Goal: Task Accomplishment & Management: Use online tool/utility

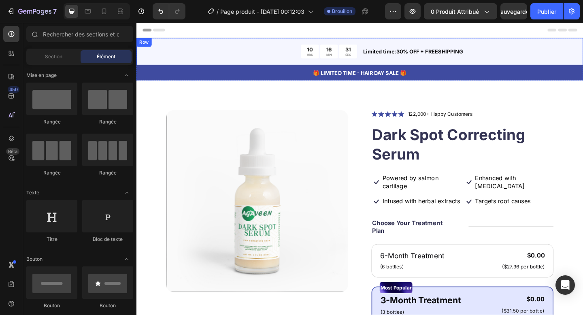
click at [308, 43] on div "10 HRS 16 MIN 31 SEC Countdown Timer Limited time:30% OFF + FREESHIPPING Text B…" at bounding box center [379, 54] width 486 height 30
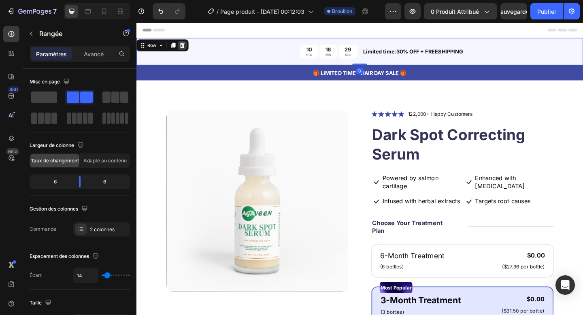
click at [186, 45] on icon at bounding box center [186, 47] width 6 height 6
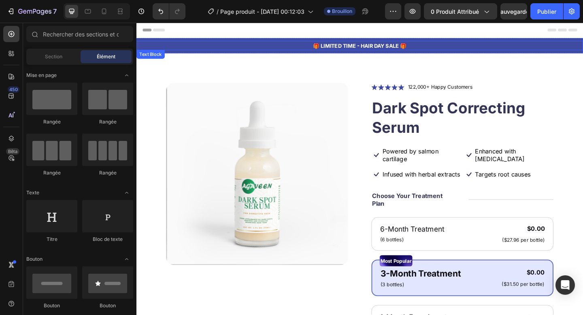
click at [177, 49] on p "🎁 LIMITED TIME - HAIR DAY SALE 🎁" at bounding box center [379, 47] width 484 height 8
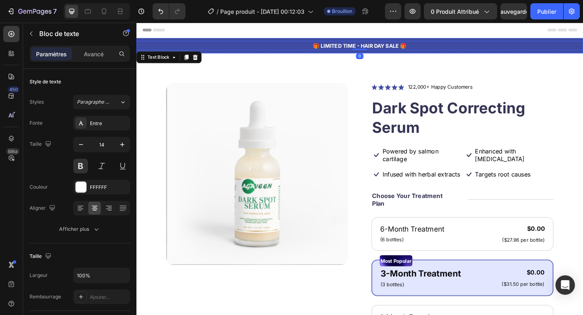
click at [206, 53] on div "🎁 LIMITED TIME - HAIR DAY SALE 🎁 Text Block 0 Row" at bounding box center [379, 47] width 486 height 17
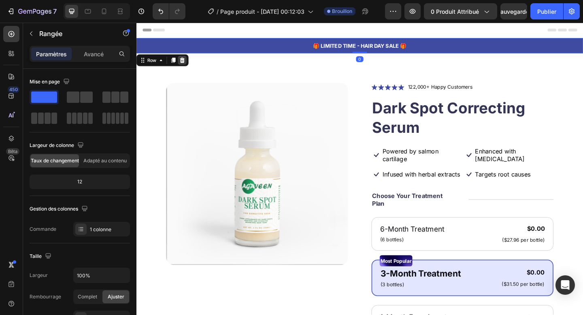
click at [188, 63] on icon at bounding box center [186, 64] width 5 height 6
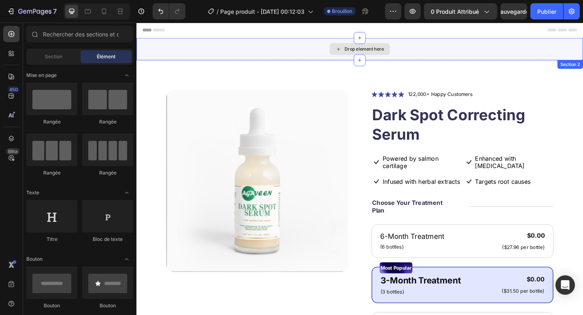
click at [192, 63] on div "Drop element here" at bounding box center [379, 51] width 486 height 24
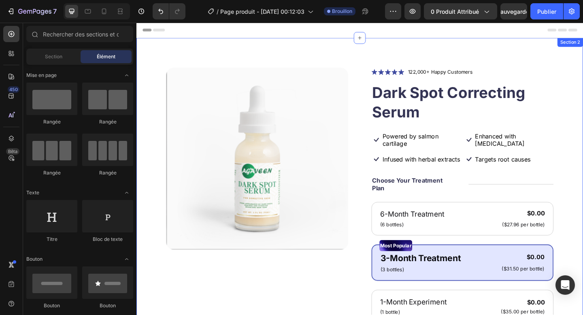
click at [410, 55] on div "Product Images Icon Icon Icon Icon Icon Icon List 122,000+ Happy Customers Text…" at bounding box center [379, 289] width 486 height 501
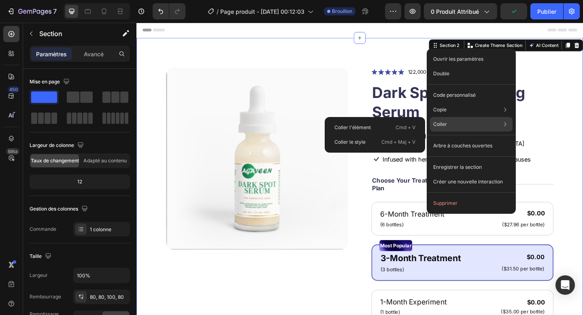
click at [456, 130] on div "[PERSON_NAME] [PERSON_NAME] l'élément Cmd + V [PERSON_NAME] le style Cmd + Maj …" at bounding box center [471, 124] width 83 height 15
click at [385, 132] on div "Coller l'élément Cmd + V" at bounding box center [375, 127] width 94 height 15
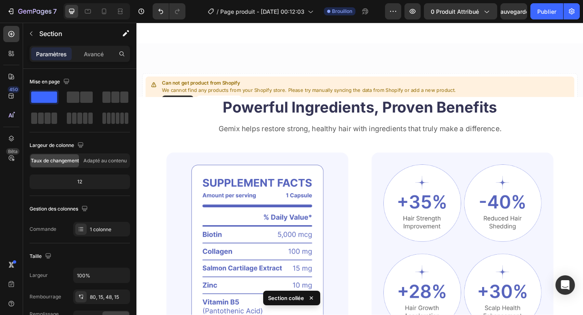
scroll to position [496, 0]
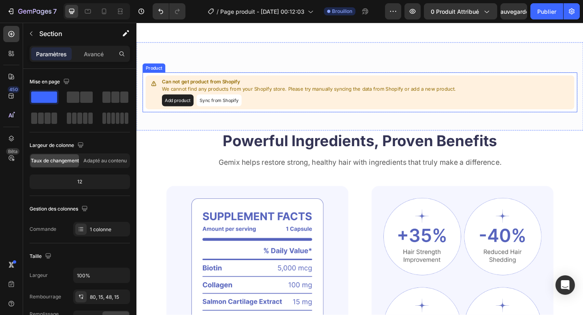
click at [214, 99] on p "We cannot find any products from your Shopify store. Please try manually syncin…" at bounding box center [324, 95] width 320 height 8
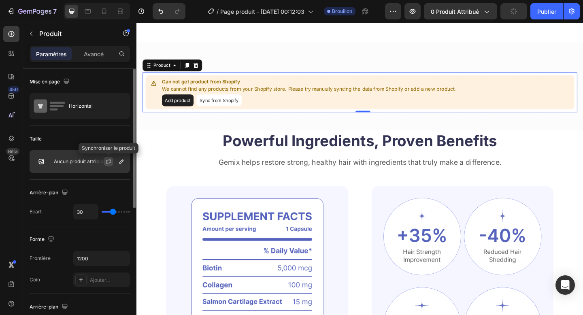
click at [111, 160] on icon "button" at bounding box center [108, 161] width 6 height 6
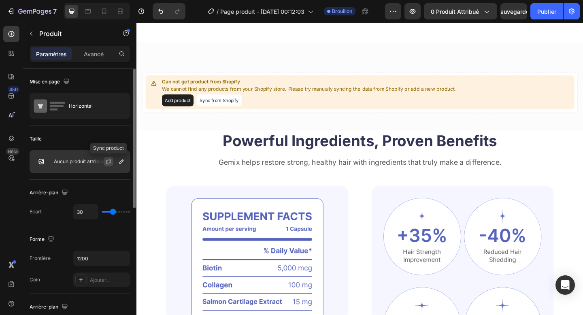
click at [110, 162] on icon "button" at bounding box center [108, 162] width 4 height 2
click at [120, 163] on icon "button" at bounding box center [121, 161] width 6 height 6
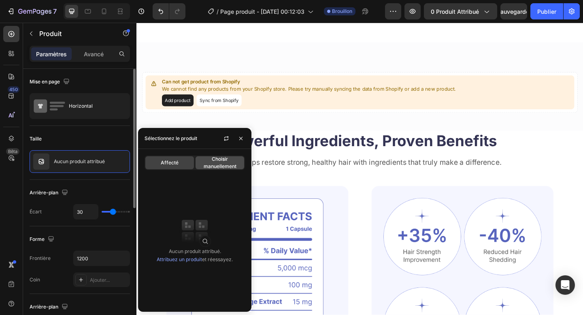
click at [206, 156] on span "Choisir manuellement" at bounding box center [219, 162] width 49 height 15
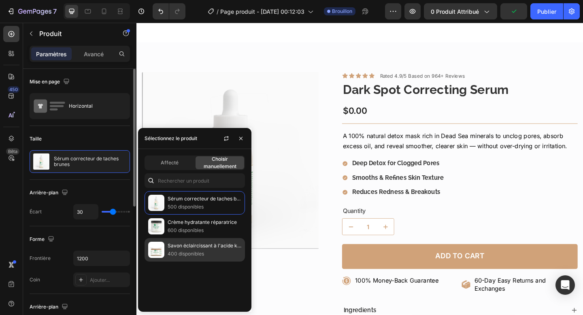
click at [195, 249] on p "Savon éclaircissant à l'acide kojique et au curcuma" at bounding box center [205, 246] width 74 height 8
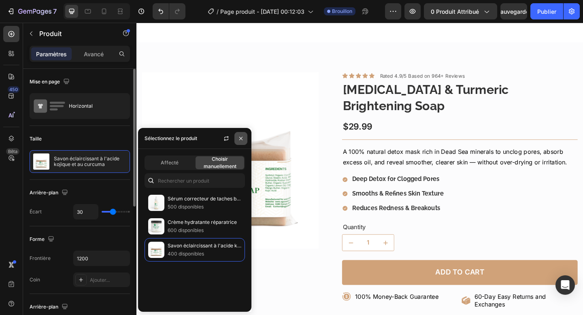
click at [238, 140] on icon "button" at bounding box center [241, 138] width 6 height 6
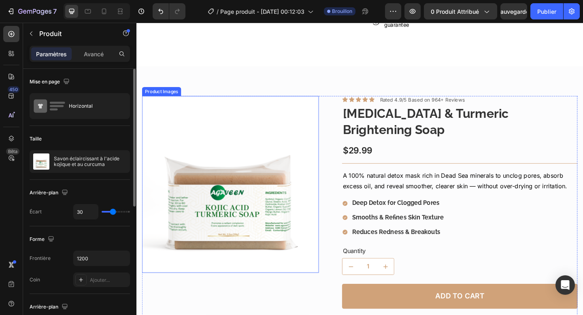
scroll to position [388, 0]
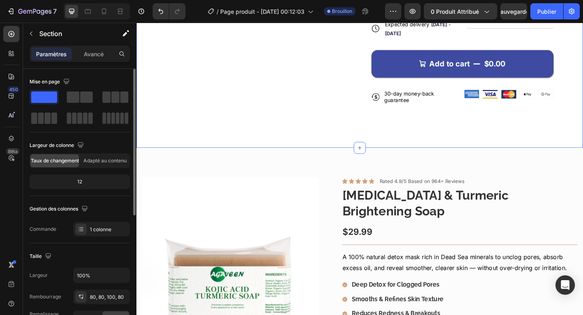
scroll to position [0, 0]
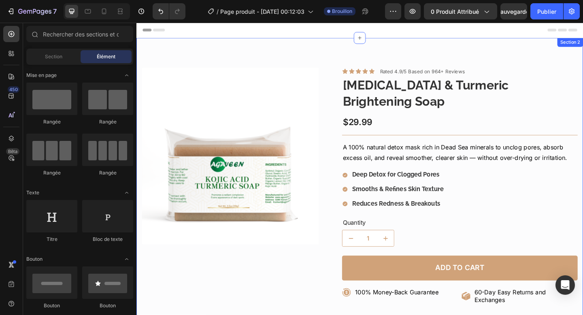
click at [428, 60] on div "Product Images Icon Icon Icon Icon Icon Icon List Rated 4.9/5 Based on 964+ Rev…" at bounding box center [379, 238] width 486 height 399
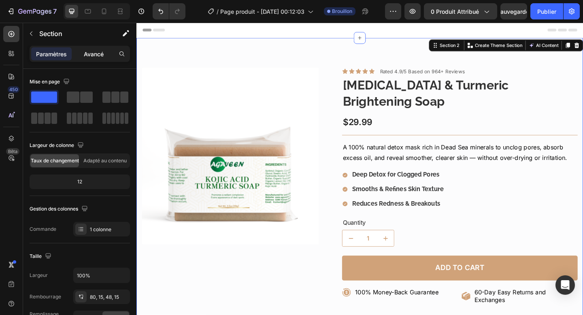
click at [93, 53] on font "Avancé" at bounding box center [94, 54] width 20 height 7
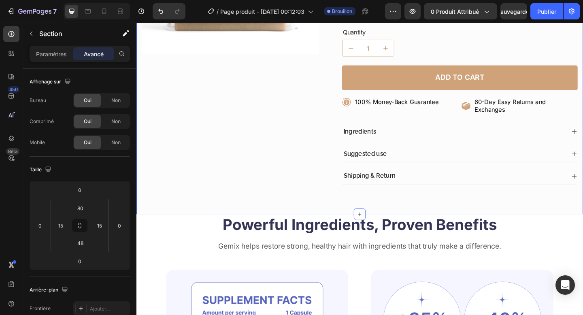
scroll to position [207, 0]
click at [301, 199] on div "Product Images Icon Icon Icon Icon Icon Icon List Rated 4.9/5 Based on 964+ Rev…" at bounding box center [379, 31] width 486 height 399
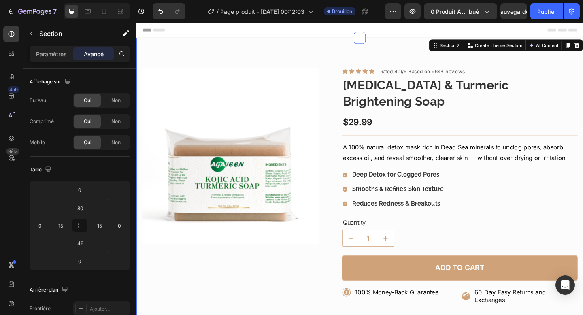
click at [252, 53] on div "Product Images Icon Icon Icon Icon Icon Icon List Rated 4.9/5 Based on 964+ Rev…" at bounding box center [379, 238] width 486 height 399
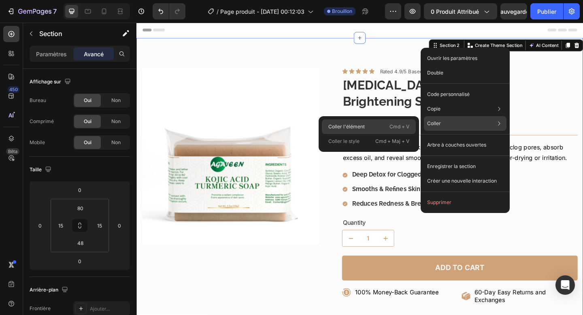
click at [383, 129] on div "Coller l'élément Cmd + V" at bounding box center [369, 126] width 94 height 15
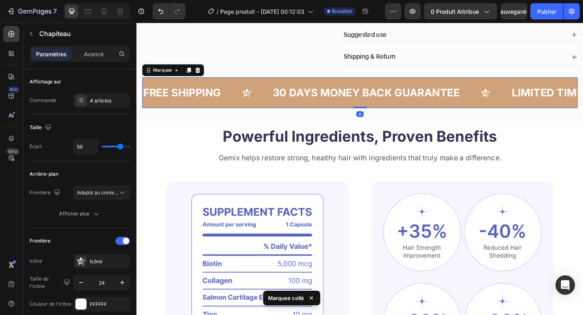
scroll to position [350, 0]
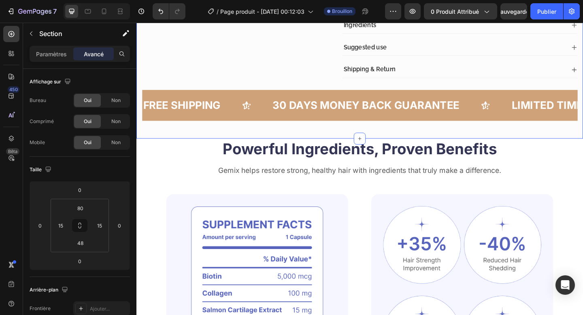
scroll to position [0, 0]
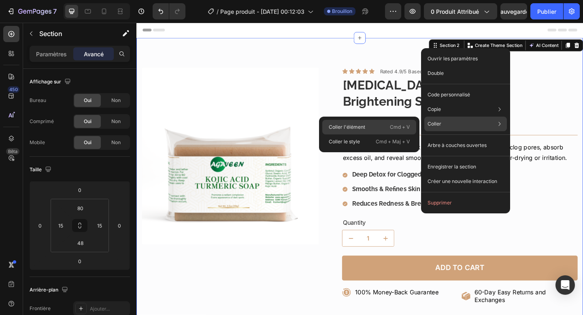
click at [378, 124] on div "Coller l'élément Cmd + V" at bounding box center [369, 127] width 94 height 15
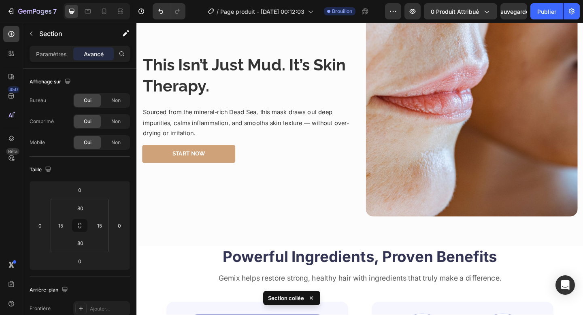
scroll to position [894, 0]
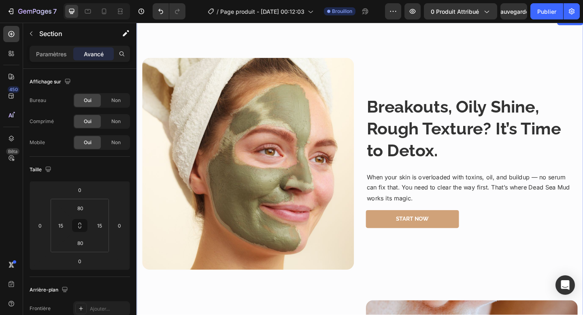
scroll to position [318, 0]
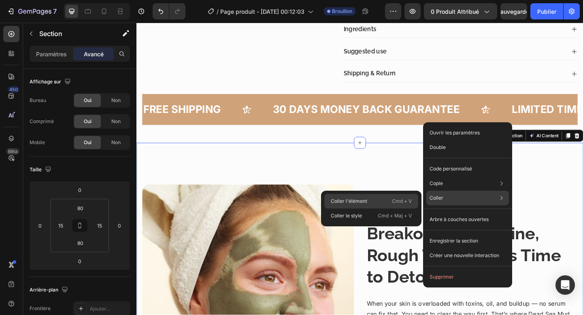
click at [399, 201] on font "Cmd + V" at bounding box center [402, 201] width 20 height 6
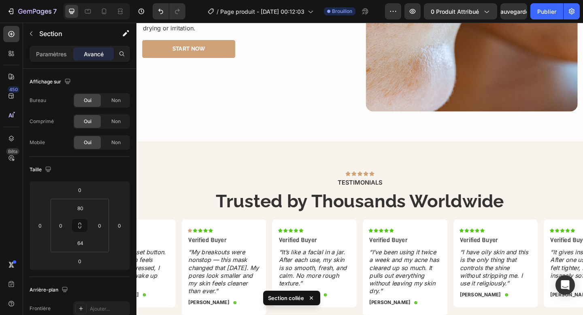
scroll to position [974, 0]
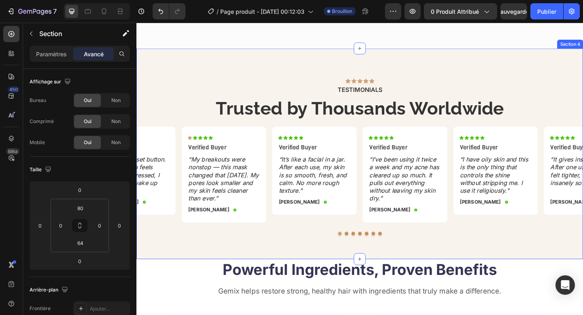
click at [343, 64] on div "Icon Icon Icon Icon Icon Icon List TESTIMONIALS Text Block Trusted by Thousands…" at bounding box center [379, 165] width 486 height 229
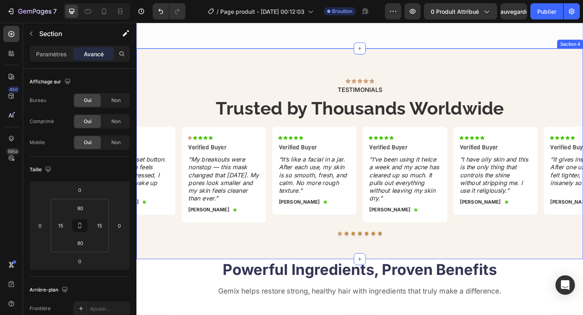
click at [507, 69] on div "Icon Icon Icon Icon Icon Icon List TESTIMONIALS Text Block Trusted by Thousands…" at bounding box center [379, 165] width 486 height 229
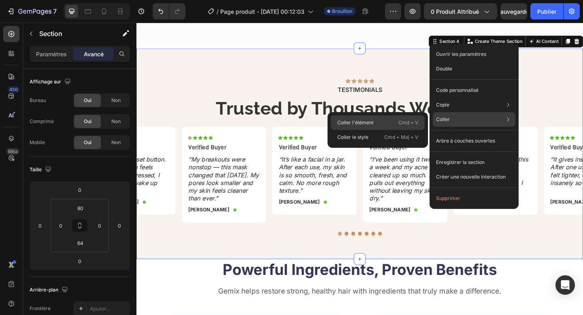
click at [386, 124] on div "Coller l'élément Cmd + V" at bounding box center [378, 122] width 94 height 15
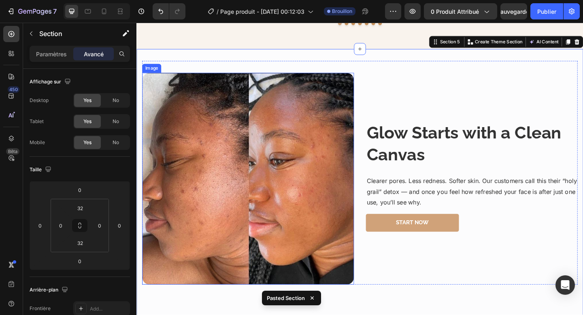
scroll to position [1203, 0]
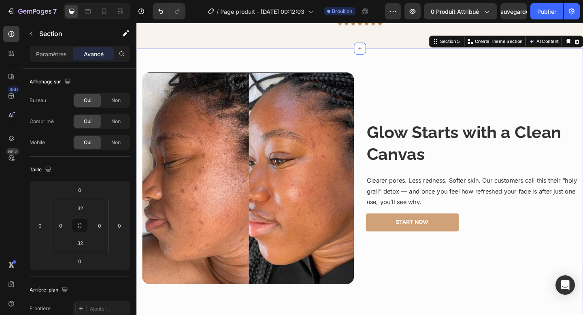
click at [345, 60] on div "Image Glow Starts with a Clean Canvas Heading Clearer pores. Less redness. Soft…" at bounding box center [379, 317] width 486 height 532
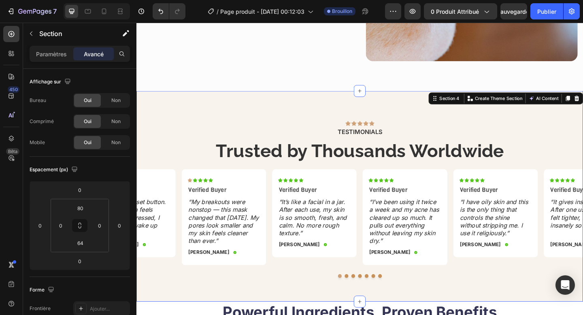
scroll to position [907, 0]
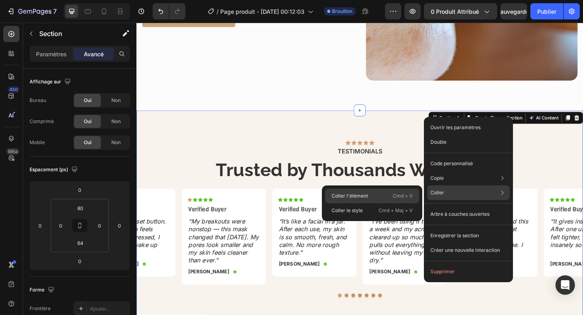
click at [398, 195] on font "Cmd + V" at bounding box center [402, 196] width 20 height 6
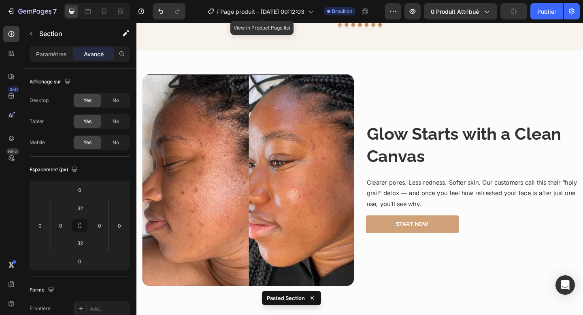
scroll to position [1203, 0]
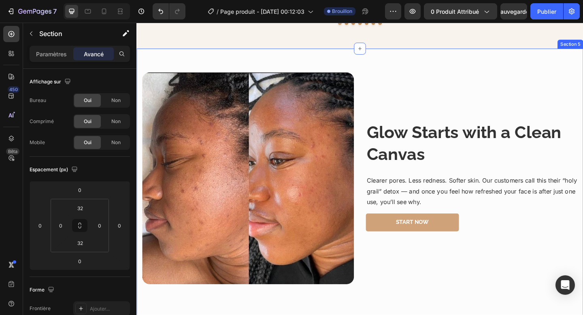
click at [358, 60] on div "Image Glow Starts with a Clean Canvas Heading Clearer pores. Less redness. Soft…" at bounding box center [379, 317] width 486 height 532
click at [363, 64] on div "Image Glow Starts with a Clean Canvas Heading Clearer pores. Less redness. Soft…" at bounding box center [378, 185] width 473 height 243
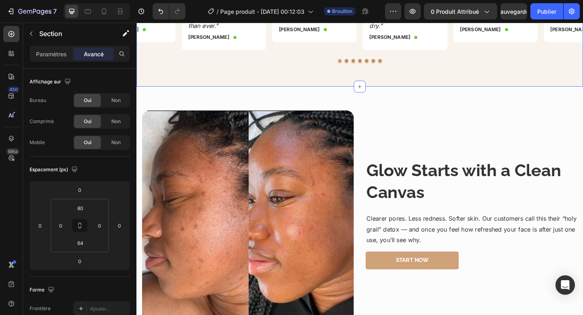
scroll to position [1149, 0]
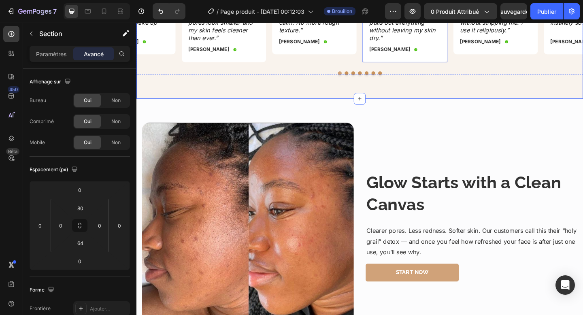
click at [418, 62] on div "Icon Icon Icon Icon Icon Icon List Verified Buyer Text Block “I’ve been using i…" at bounding box center [428, 16] width 79 height 91
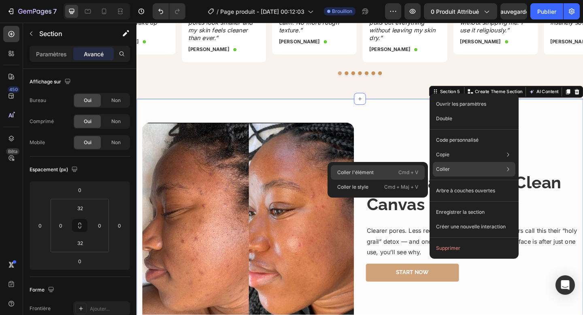
click at [397, 169] on div "Coller l'élément Cmd + V" at bounding box center [378, 172] width 94 height 15
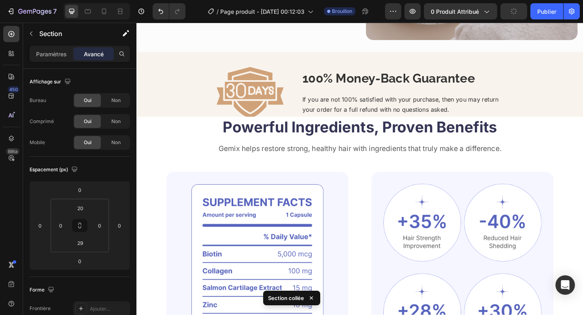
scroll to position [1736, 0]
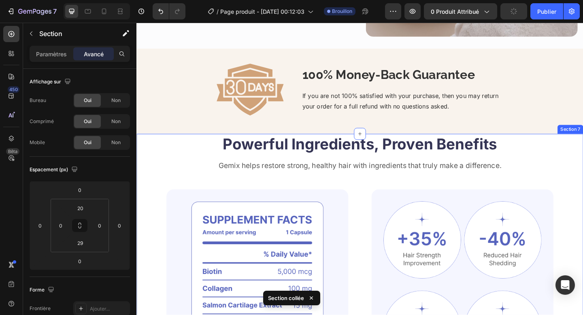
click at [161, 155] on div "Powerful Ingredients, Proven Benefits Heading Gemix helps restore strong, healt…" at bounding box center [379, 309] width 486 height 331
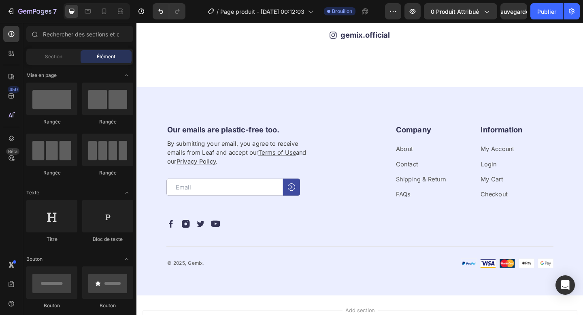
scroll to position [3230, 0]
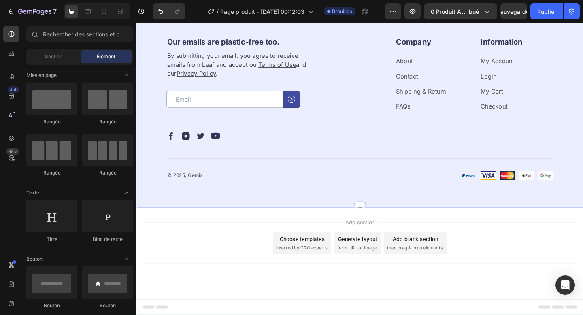
click at [514, 212] on div "Our emails are plastic-free too. Heading By submitting your email, you agree to…" at bounding box center [379, 110] width 486 height 227
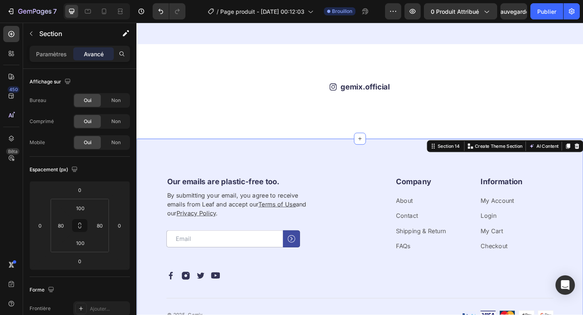
scroll to position [3048, 0]
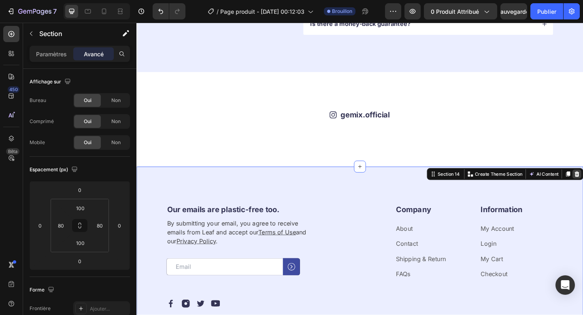
click at [582, 179] on div "Icon gemix.official Text Block Row Image Image Image Image Image Image Image Im…" at bounding box center [379, 127] width 486 height 103
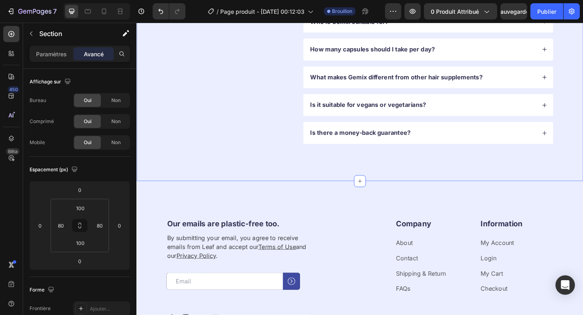
scroll to position [2911, 0]
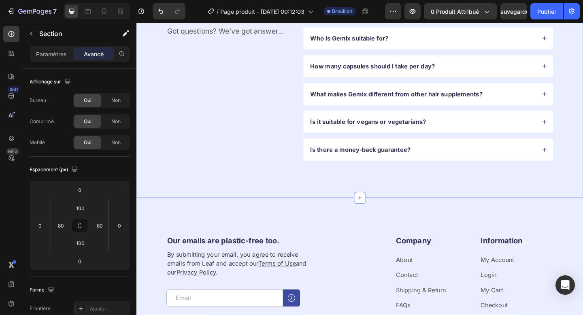
click at [582, 189] on div "FAQs Heading Got questions? We’ve got answer... Text Block How long does it tak…" at bounding box center [379, 85] width 486 height 256
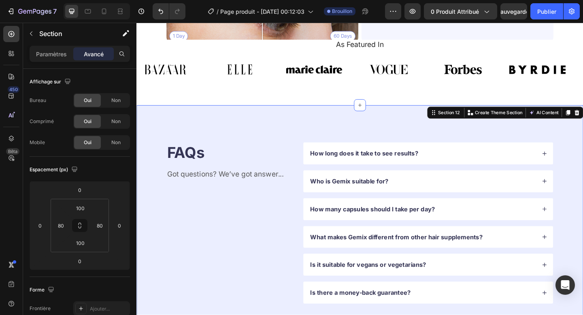
scroll to position [2743, 0]
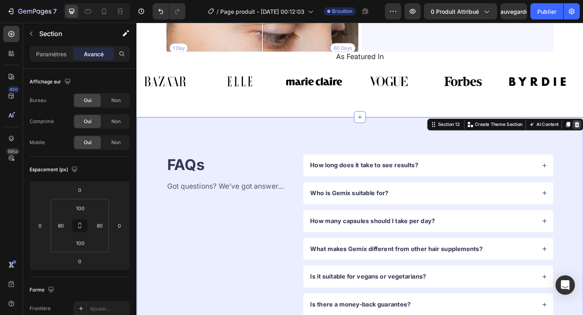
click at [582, 126] on div "As Featured In Heading Image Image Image Image Image Image Image Image Image Im…" at bounding box center [379, 90] width 486 height 72
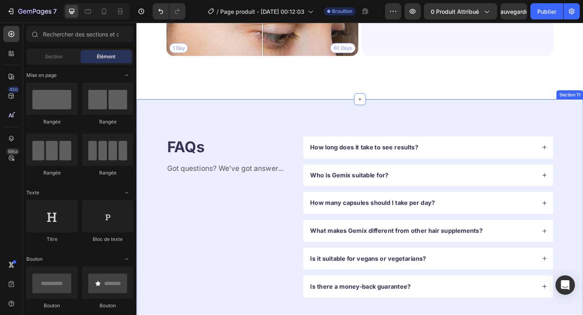
click at [582, 115] on div "FAQs Heading Got questions? We’ve got answer... Text Block How long does it tak…" at bounding box center [379, 234] width 486 height 256
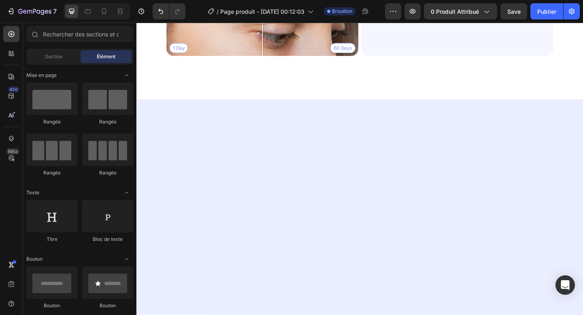
click at [570, 120] on div at bounding box center [379, 225] width 486 height 238
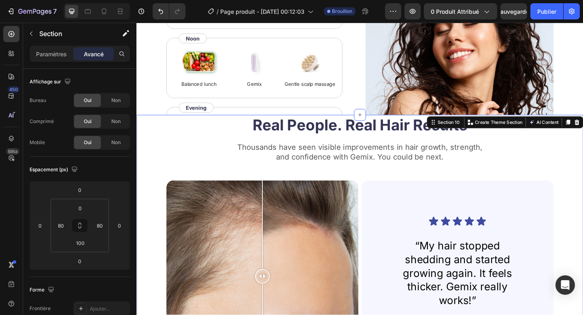
scroll to position [2392, 0]
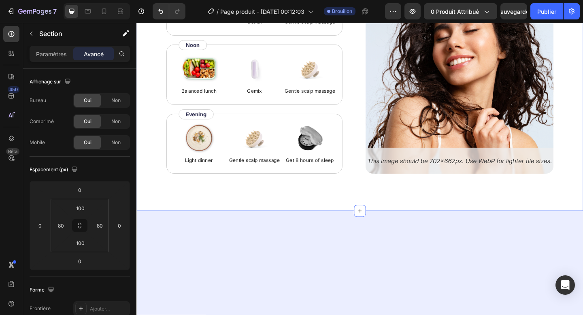
click at [527, 208] on div "How to use Heading While Gemix supports healthy hair from within, don’t forget …" at bounding box center [379, 58] width 486 height 337
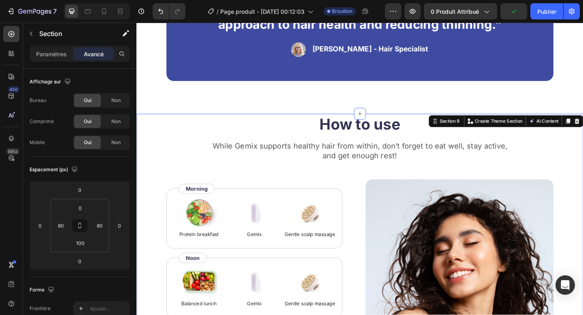
scroll to position [2120, 0]
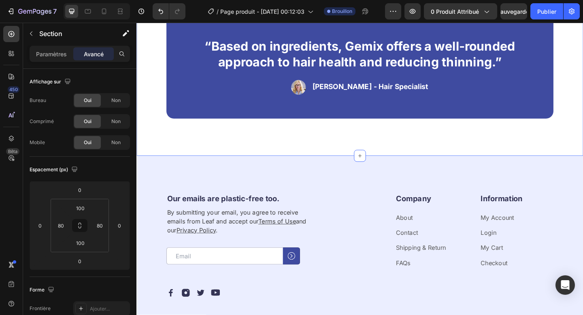
scroll to position [2108, 0]
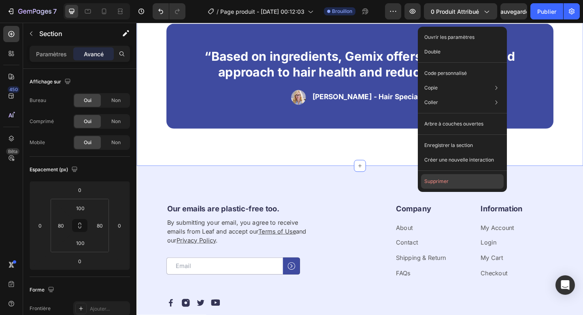
click at [463, 181] on button "Supprimer" at bounding box center [462, 181] width 83 height 15
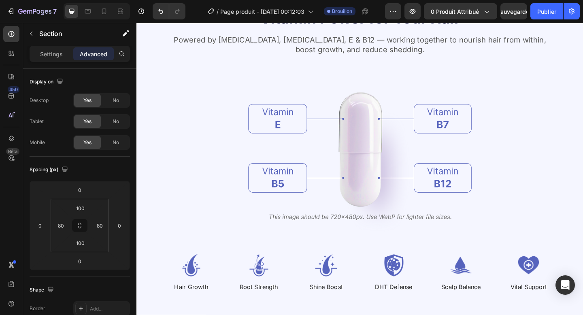
scroll to position [2091, 0]
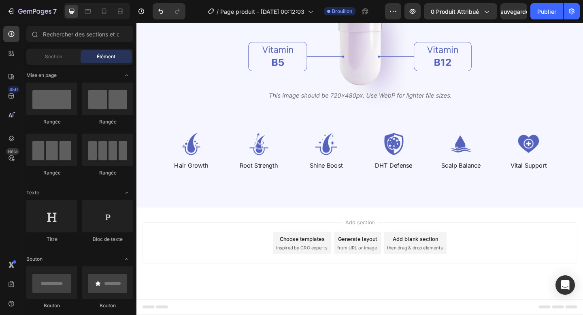
scroll to position [2045, 0]
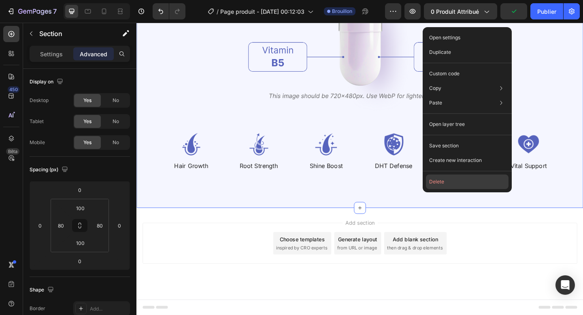
click at [476, 183] on button "Delete" at bounding box center [467, 181] width 83 height 15
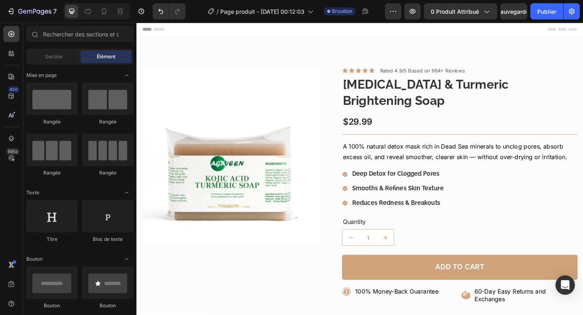
scroll to position [0, 0]
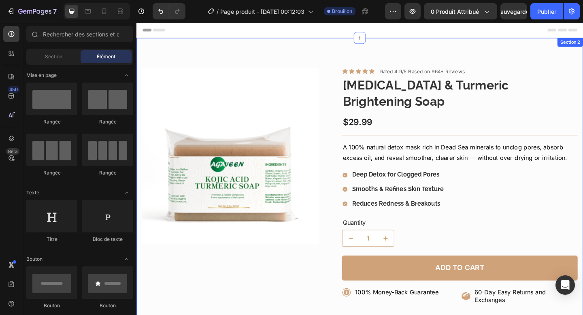
click at [341, 66] on div "Product Images Icon Icon Icon Icon Icon Icon List Rated 4.9/5 Based on 964+ Rev…" at bounding box center [379, 255] width 486 height 432
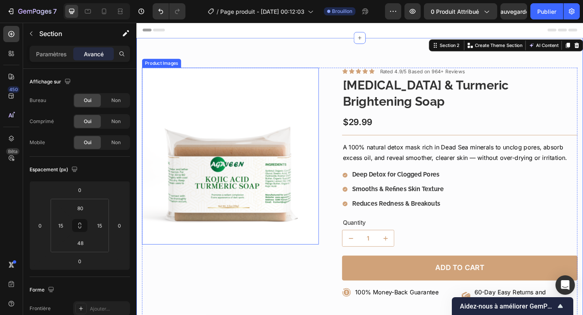
click at [227, 121] on img at bounding box center [238, 168] width 192 height 192
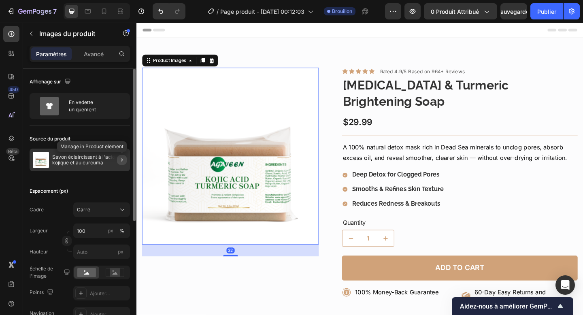
click at [120, 164] on button "button" at bounding box center [122, 160] width 10 height 10
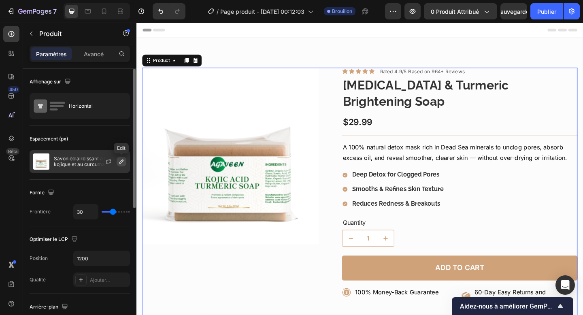
click at [122, 162] on icon "button" at bounding box center [121, 161] width 6 height 6
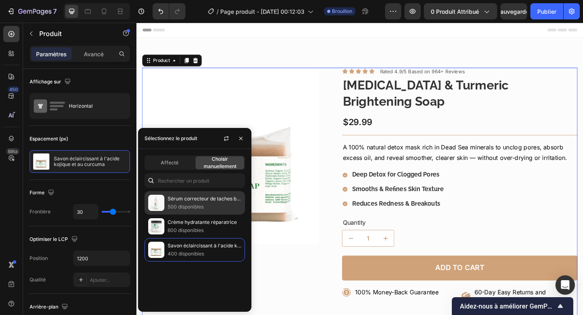
click at [178, 203] on p "500 disponibles" at bounding box center [205, 207] width 74 height 8
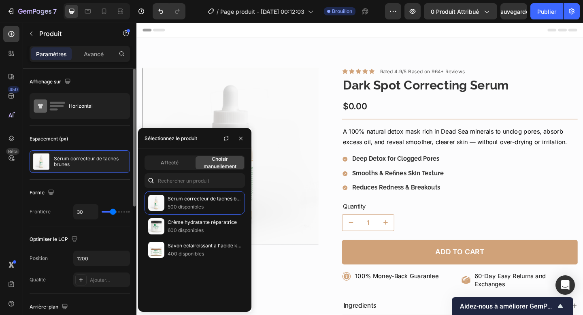
click at [112, 189] on div "Forme" at bounding box center [80, 192] width 100 height 13
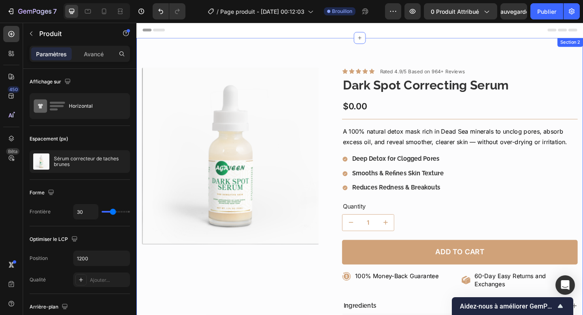
click at [203, 43] on div "Product Images Icon Icon Icon Icon Icon Icon List Rated 4.9/5 Based on 964+ Rev…" at bounding box center [379, 246] width 486 height 415
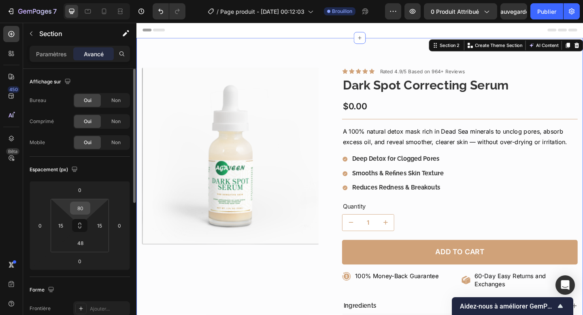
click at [82, 208] on input "80" at bounding box center [80, 208] width 16 height 12
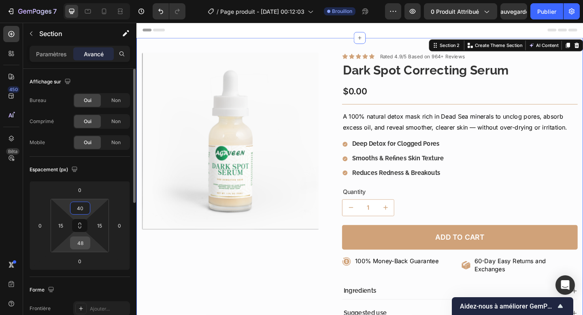
type input "40"
click at [81, 244] on input "48" at bounding box center [80, 243] width 16 height 12
type input "40"
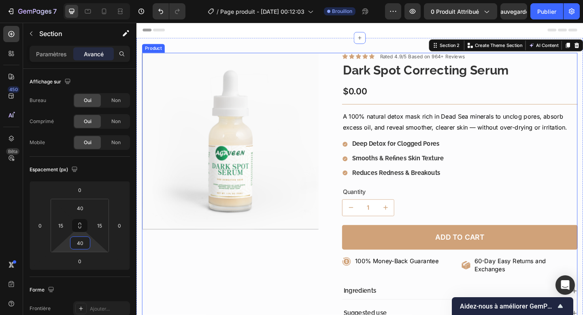
click at [150, 272] on div "Product Images" at bounding box center [238, 216] width 192 height 323
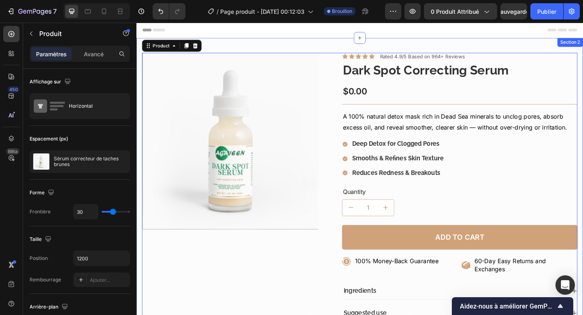
click at [139, 272] on div "Product Images Icon Icon Icon Icon Icon Icon List Rated 4.9/5 Based on 964+ Rev…" at bounding box center [379, 236] width 486 height 395
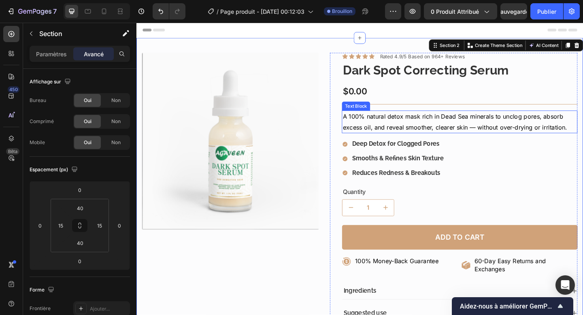
click at [404, 131] on p "A 100% natural detox mask rich in Dead Sea minerals to unclog pores, absorb exc…" at bounding box center [488, 130] width 255 height 23
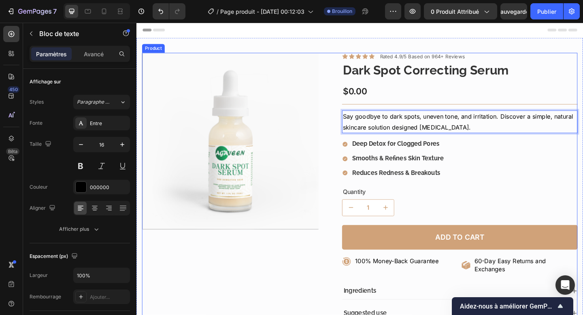
click at [284, 273] on div "Product Images" at bounding box center [238, 216] width 192 height 323
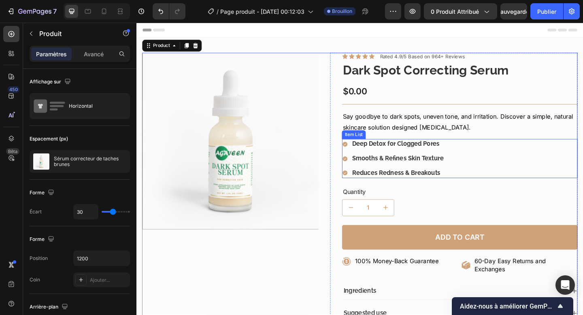
click at [401, 159] on div "Deep Detox for Clogged Pores" at bounding box center [420, 154] width 102 height 11
click at [401, 157] on strong "Deep Detox for Clogged Pores" at bounding box center [418, 155] width 95 height 8
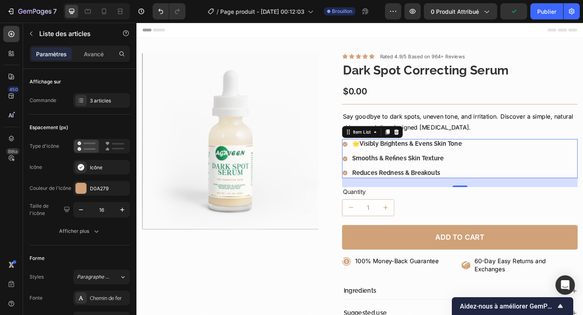
click at [402, 170] on strong "Smooths & Refines Skin Texture" at bounding box center [421, 170] width 100 height 8
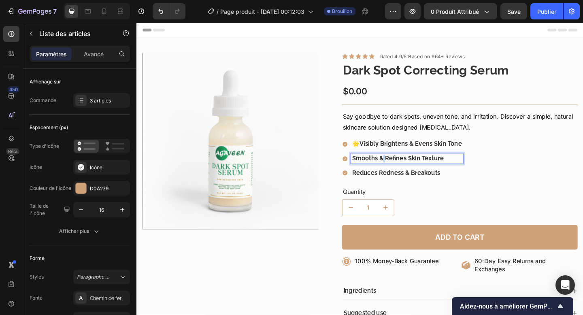
click at [402, 170] on strong "Smooths & Refines Skin Texture" at bounding box center [421, 170] width 100 height 8
click at [391, 185] on strong "Reduces Redness & Breakouts" at bounding box center [419, 186] width 96 height 8
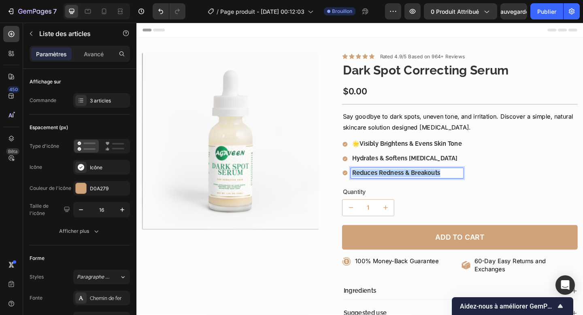
click at [391, 185] on strong "Reduces Redness & Breakouts" at bounding box center [419, 186] width 96 height 8
click at [376, 155] on p "🌟 Visibly Brightens & [PERSON_NAME] Skin Tone" at bounding box center [430, 155] width 119 height 8
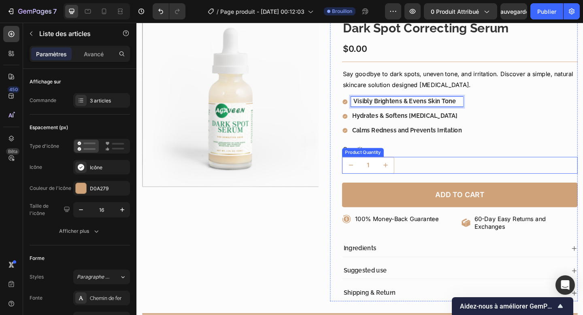
scroll to position [53, 0]
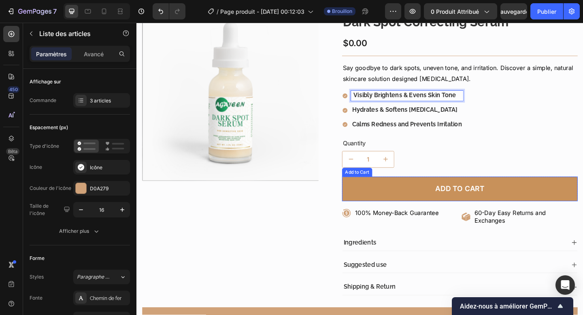
click at [409, 211] on button "Add to cart" at bounding box center [488, 203] width 256 height 27
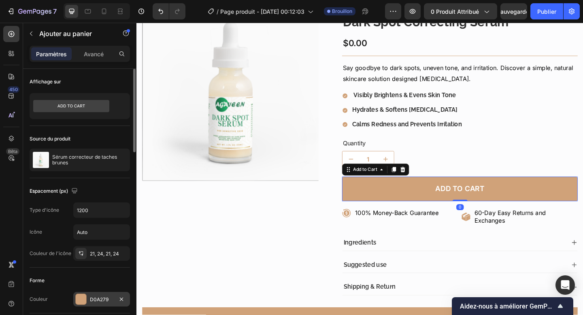
click at [91, 297] on font "D0A279" at bounding box center [99, 299] width 19 height 6
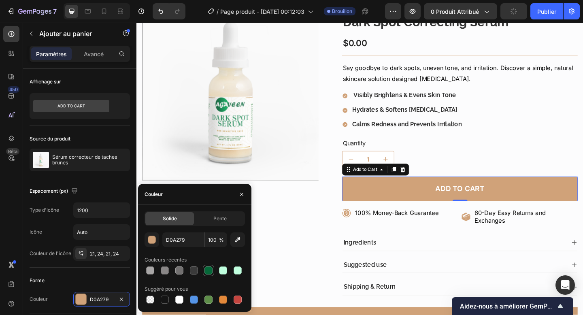
click at [203, 274] on div at bounding box center [208, 270] width 11 height 11
type input "066839"
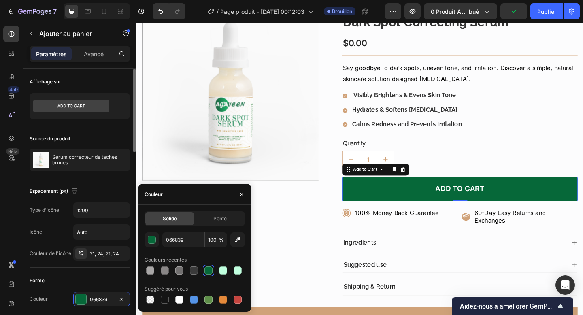
click at [102, 276] on div "Forme" at bounding box center [80, 280] width 100 height 13
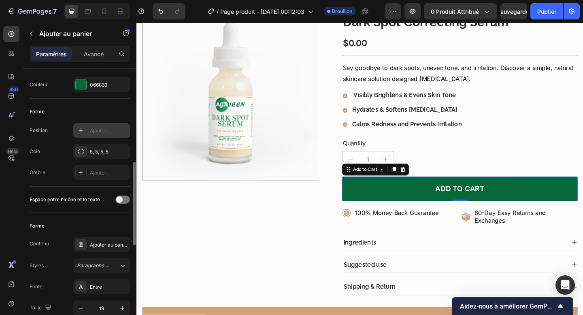
scroll to position [241, 0]
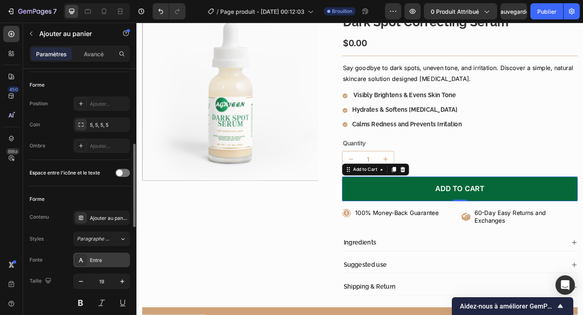
click at [90, 260] on font "Entre" at bounding box center [96, 260] width 12 height 6
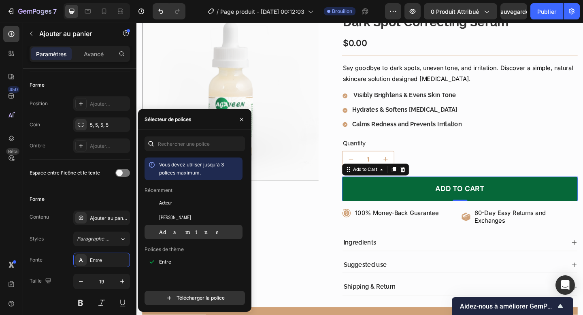
click at [159, 231] on font "Adamine" at bounding box center [192, 232] width 66 height 6
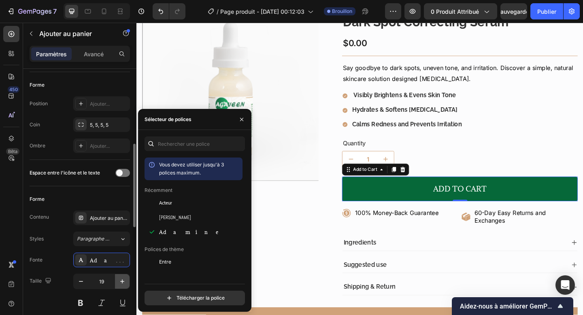
click at [119, 277] on icon "button" at bounding box center [122, 281] width 8 height 8
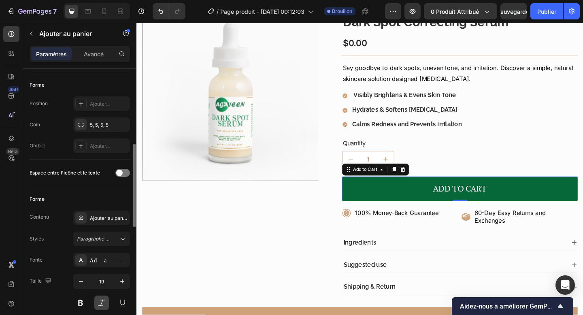
type input "20"
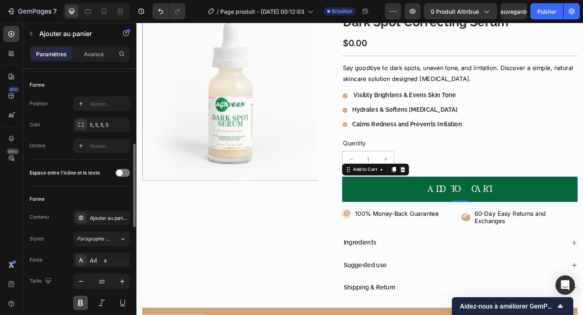
click at [81, 304] on button at bounding box center [80, 302] width 15 height 15
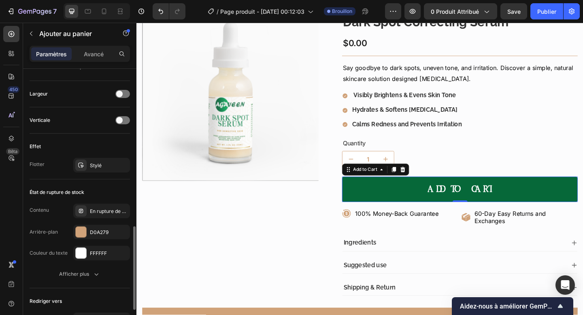
scroll to position [528, 0]
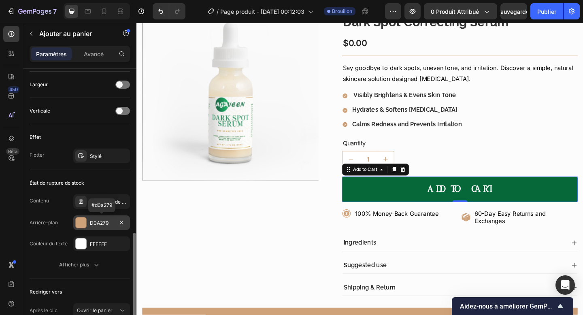
click at [96, 227] on div "D0A279" at bounding box center [101, 222] width 57 height 15
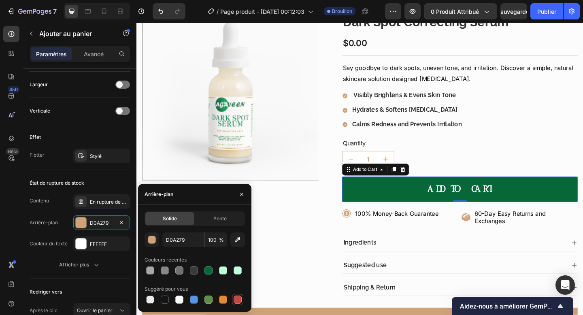
click at [236, 295] on div at bounding box center [238, 300] width 10 height 10
type input "C5453F"
click at [89, 275] on div "État de [MEDICAL_DATA] de stock Contenu En [MEDICAL_DATA] de stock Arrière-plan…" at bounding box center [80, 224] width 100 height 109
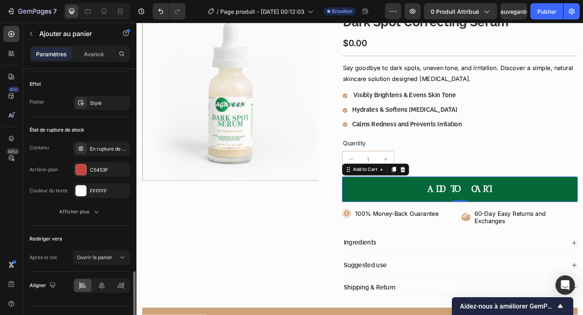
scroll to position [598, 0]
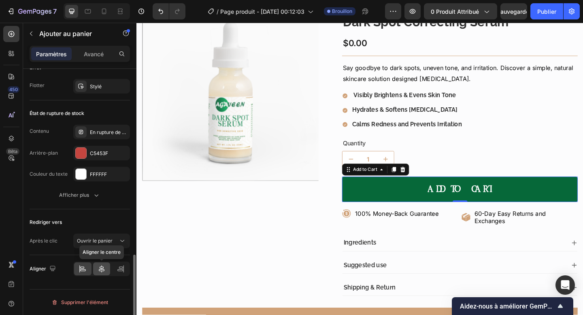
click at [100, 266] on icon at bounding box center [102, 269] width 8 height 8
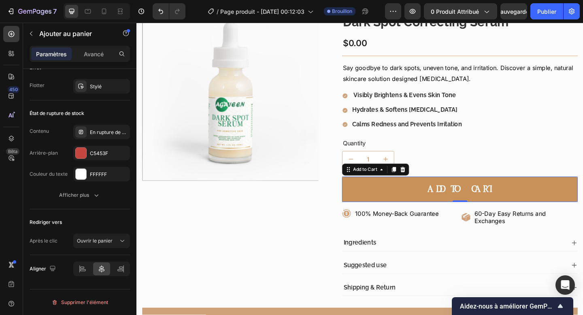
scroll to position [0, 0]
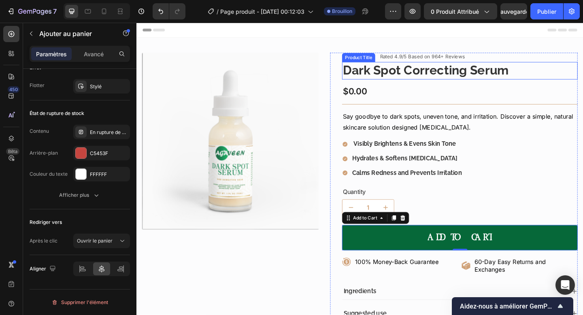
click at [430, 79] on h1 "Dark Spot Correcting Serum" at bounding box center [488, 75] width 256 height 19
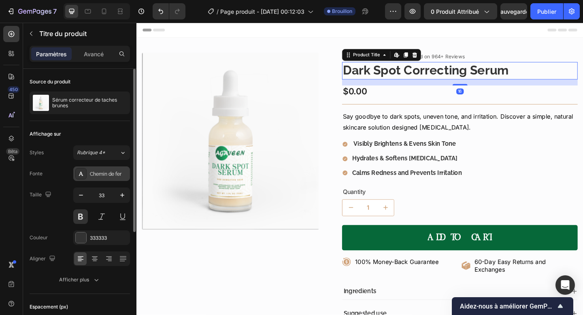
click at [107, 169] on div "Chemin de fer" at bounding box center [101, 173] width 57 height 15
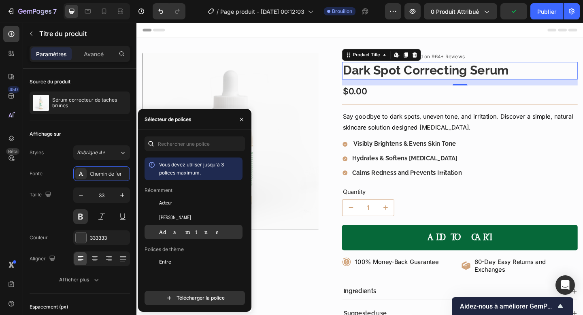
click at [195, 228] on div "Adamine" at bounding box center [200, 231] width 82 height 7
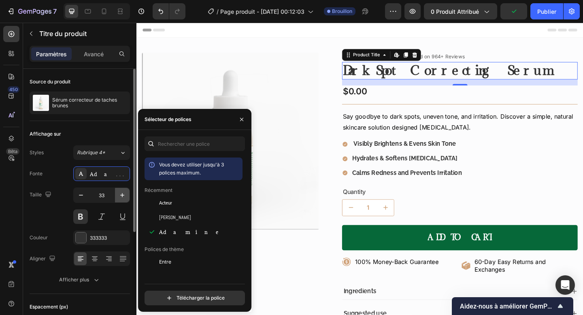
click at [119, 197] on icon "button" at bounding box center [122, 195] width 8 height 8
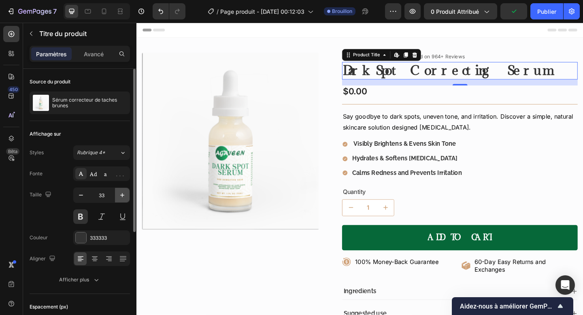
click at [119, 197] on icon "button" at bounding box center [122, 195] width 8 height 8
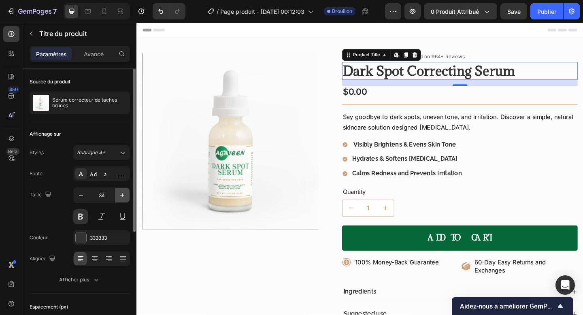
click at [119, 197] on icon "button" at bounding box center [122, 195] width 8 height 8
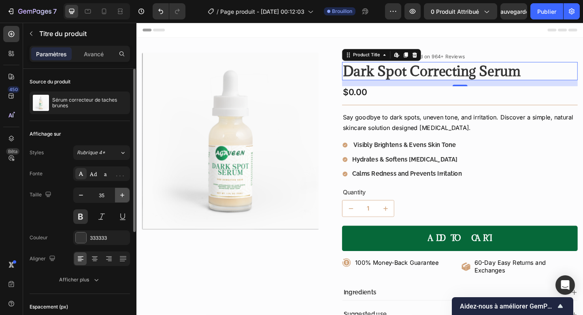
click at [119, 197] on icon "button" at bounding box center [122, 195] width 8 height 8
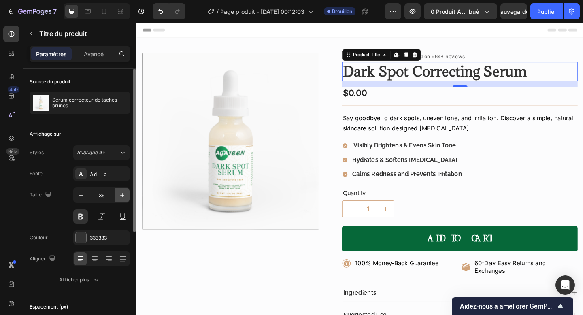
click at [119, 197] on icon "button" at bounding box center [122, 195] width 8 height 8
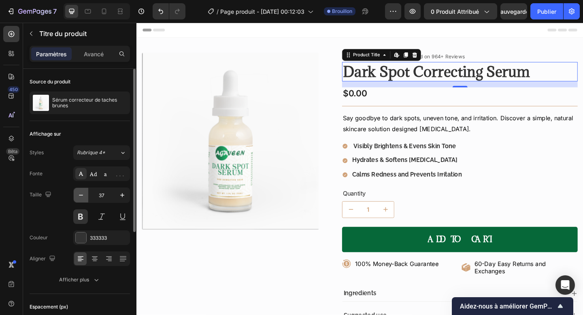
click at [86, 197] on button "button" at bounding box center [81, 195] width 15 height 15
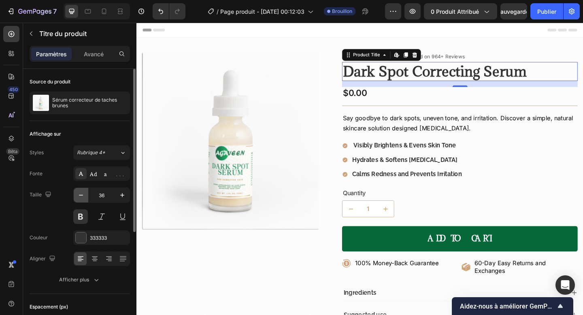
click at [86, 197] on button "button" at bounding box center [81, 195] width 15 height 15
type input "35"
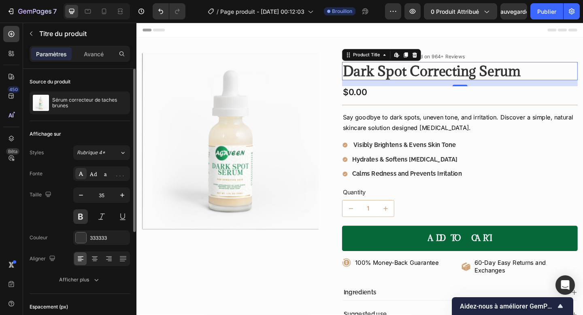
click at [88, 218] on div at bounding box center [101, 216] width 57 height 15
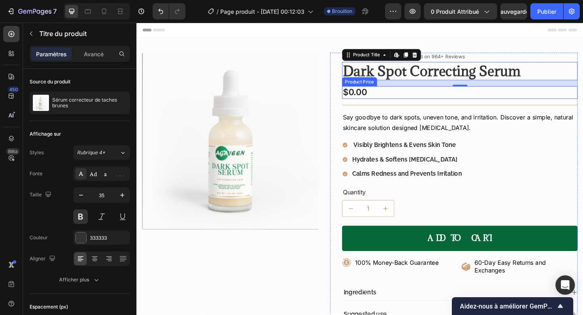
click at [401, 102] on div "$0.00" at bounding box center [488, 99] width 256 height 14
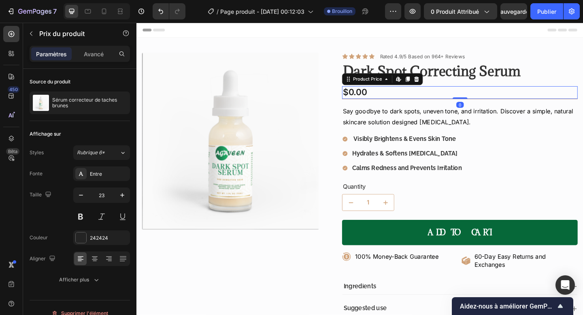
drag, startPoint x: 487, startPoint y: 111, endPoint x: 487, endPoint y: 102, distance: 8.9
click at [487, 102] on div "$0.00 Product Price Edit content in Shopify 0 Product Price Edit content in Sho…" at bounding box center [488, 99] width 256 height 14
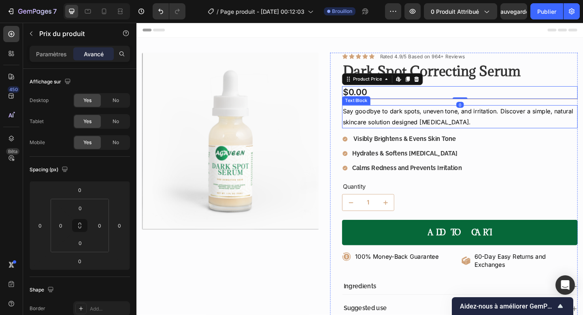
click at [474, 133] on p "Say goodbye to dark spots, uneven tone, and irritation. Discover a simple, natu…" at bounding box center [488, 124] width 255 height 23
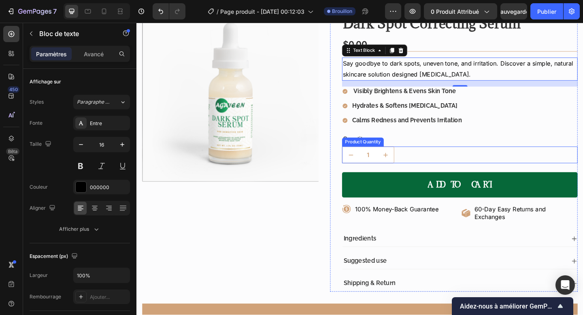
scroll to position [70, 0]
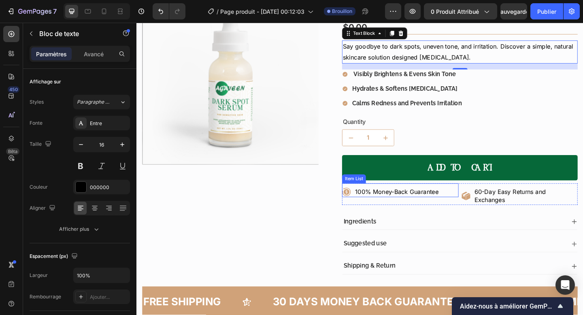
click at [436, 210] on p "100% Money-Back Guarantee" at bounding box center [419, 207] width 91 height 8
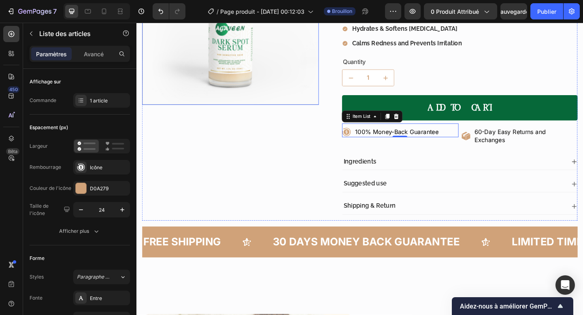
scroll to position [144, 0]
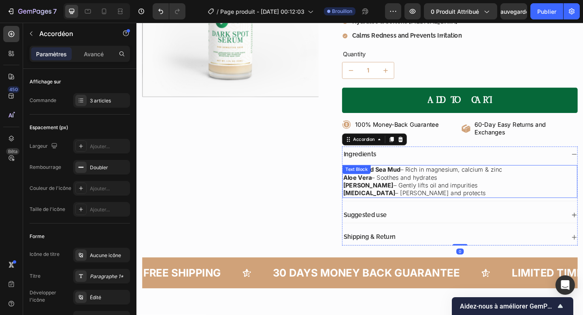
click at [423, 205] on p "[MEDICAL_DATA] – Nourishes and protects" at bounding box center [488, 208] width 254 height 8
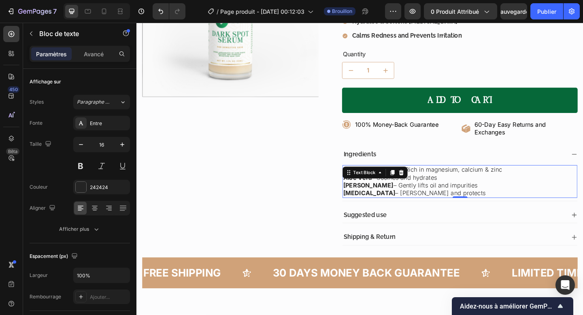
click at [488, 204] on p "[MEDICAL_DATA] – Nourishes and protects" at bounding box center [488, 208] width 254 height 8
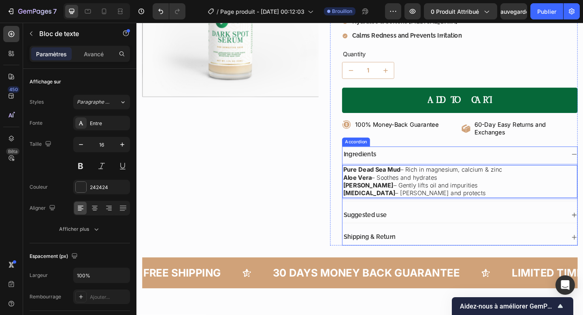
click at [582, 233] on div "Ingredients Pure Dead Sea Mud – Rich in magnesium, calcium & zinc Aloe [PERSON_…" at bounding box center [488, 211] width 256 height 108
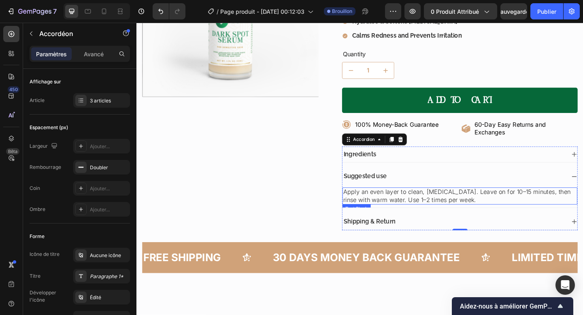
click at [454, 212] on span "Apply an even layer to clean, [MEDICAL_DATA]. Leave on for 10–15 minutes, then …" at bounding box center [484, 211] width 247 height 17
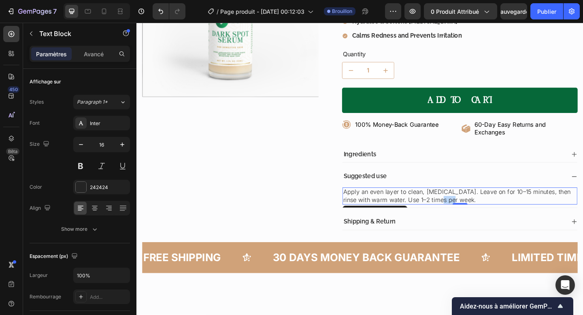
click at [454, 212] on span "Apply an even layer to clean, [MEDICAL_DATA]. Leave on for 10–15 minutes, then …" at bounding box center [484, 211] width 247 height 17
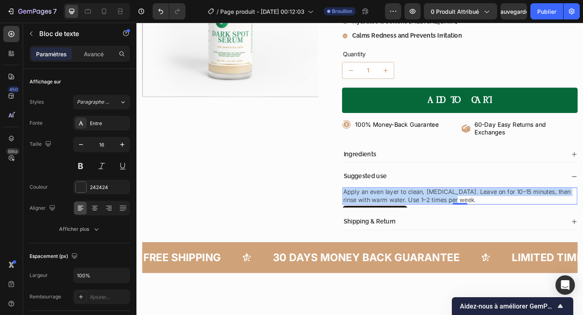
click at [454, 212] on span "Apply an even layer to clean, [MEDICAL_DATA]. Leave on for 10–15 minutes, then …" at bounding box center [484, 211] width 247 height 17
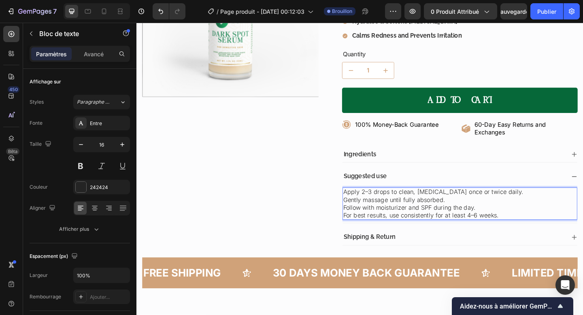
click at [361, 208] on p "Apply 2–3 drops to clean, [MEDICAL_DATA] once or twice daily." at bounding box center [488, 207] width 254 height 8
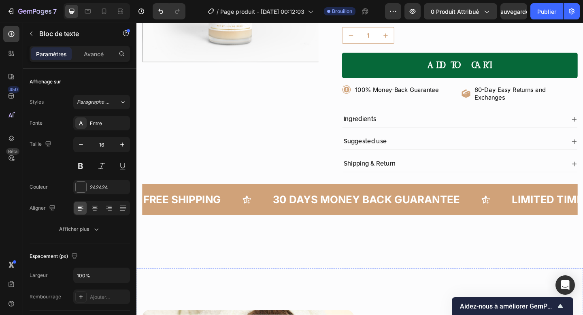
scroll to position [160, 0]
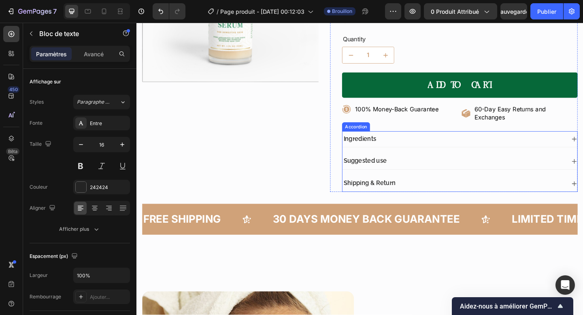
click at [582, 170] on div "Suggested use" at bounding box center [487, 173] width 255 height 17
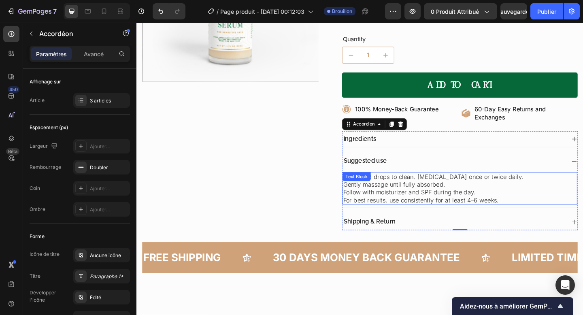
click at [429, 199] on p "Gently massage until fully absorbed." at bounding box center [488, 199] width 254 height 8
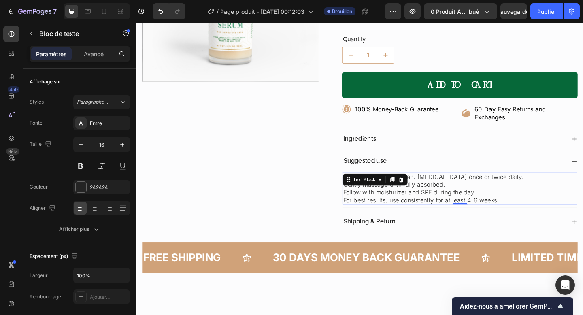
click at [386, 200] on p "Gently massage until fully absorbed." at bounding box center [488, 199] width 254 height 8
click at [367, 196] on p "Gently massage until fully absorbed." at bounding box center [488, 199] width 254 height 8
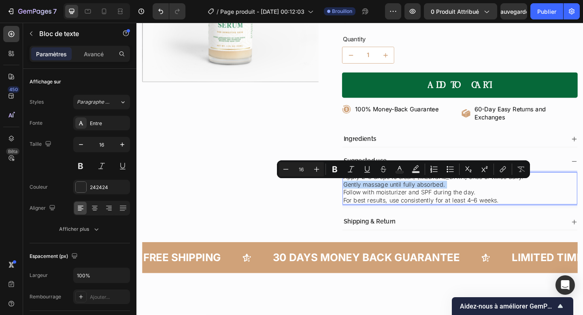
click at [367, 196] on p "Gently massage until fully absorbed." at bounding box center [488, 199] width 254 height 8
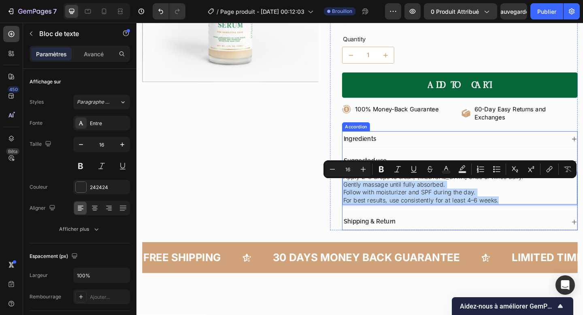
drag, startPoint x: 367, startPoint y: 196, endPoint x: 574, endPoint y: 229, distance: 209.7
click at [574, 229] on div "Ingredients Suggested use Apply 2–3 drops to clean, [MEDICAL_DATA] once or twic…" at bounding box center [488, 195] width 256 height 108
copy div "Gently massage until fully absorbed. Follow with moisturizer and SPF during the…"
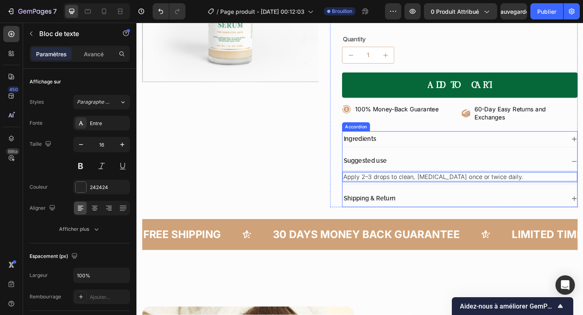
click at [564, 203] on div "Ingredients Suggested use Apply 2–3 drops to clean, [MEDICAL_DATA] once or twic…" at bounding box center [488, 182] width 256 height 83
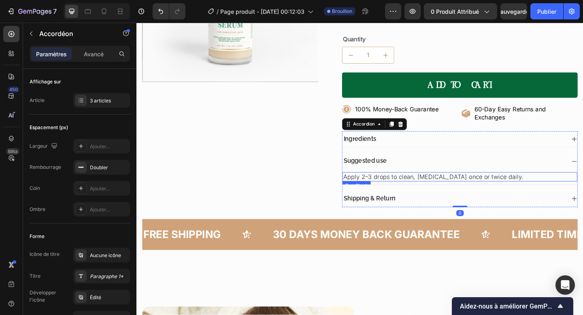
click at [551, 190] on p "Apply 2–3 drops to clean, [MEDICAL_DATA] once or twice daily." at bounding box center [488, 190] width 254 height 8
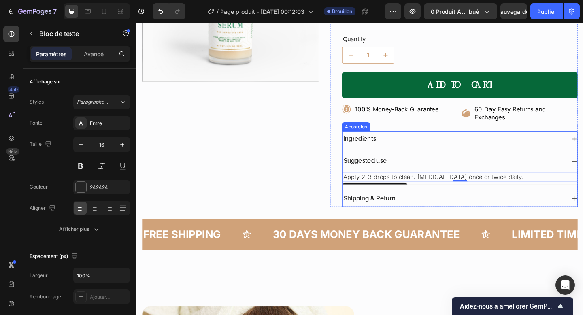
click at [444, 180] on div "Suggested use" at bounding box center [487, 173] width 255 height 17
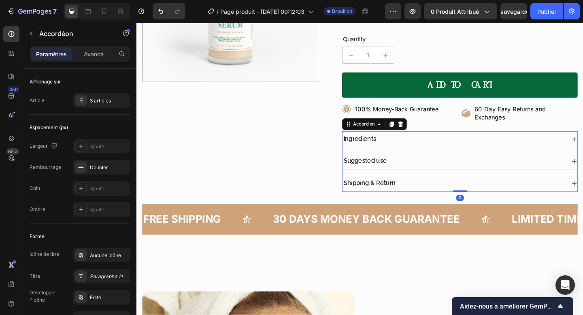
click at [445, 175] on div "Suggested use" at bounding box center [481, 173] width 242 height 11
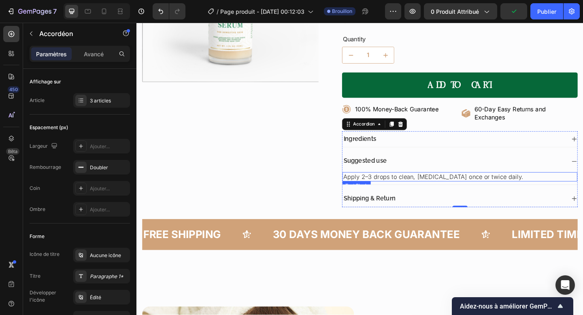
click at [454, 186] on div "Apply 2–3 drops to clean, [MEDICAL_DATA] once or twice daily." at bounding box center [487, 190] width 255 height 10
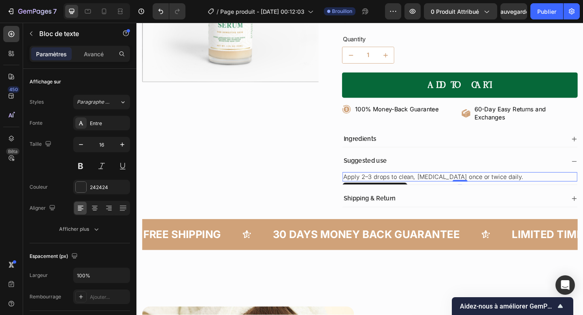
click at [416, 197] on div "Text Block" at bounding box center [395, 203] width 71 height 13
click at [411, 197] on div "Text Block" at bounding box center [395, 203] width 71 height 13
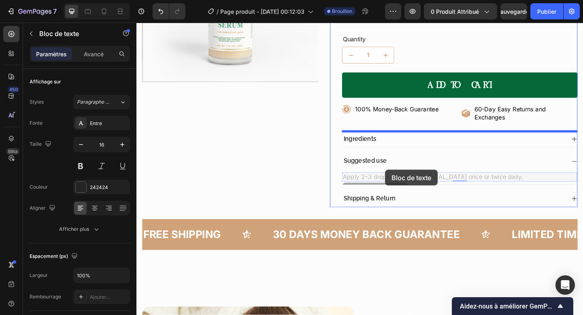
drag, startPoint x: 412, startPoint y: 197, endPoint x: 406, endPoint y: 183, distance: 15.0
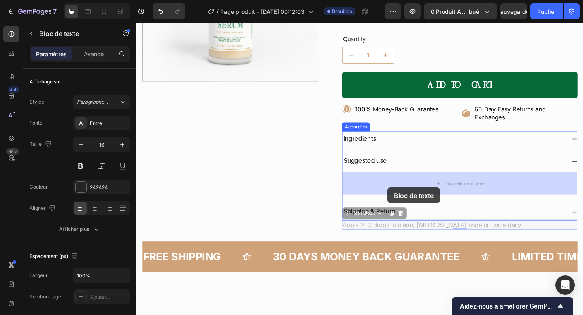
drag, startPoint x: 388, startPoint y: 231, endPoint x: 409, endPoint y: 202, distance: 35.7
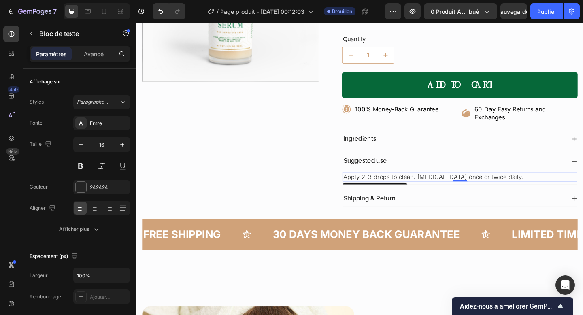
click at [416, 197] on div "Text Block" at bounding box center [395, 203] width 71 height 13
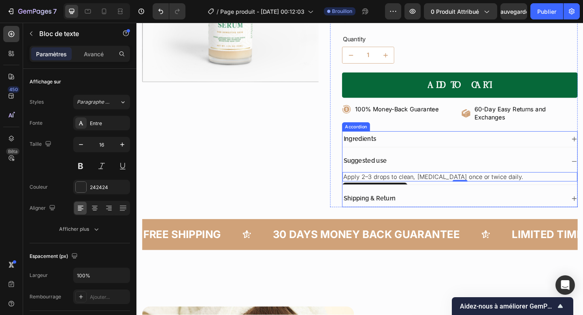
click at [507, 151] on div "Ingredients" at bounding box center [481, 149] width 242 height 11
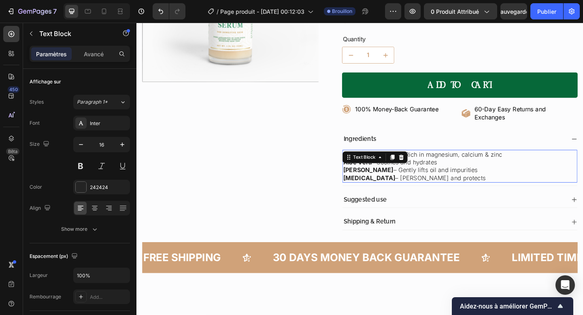
click at [490, 189] on p "[MEDICAL_DATA] – Nourishes and protects" at bounding box center [488, 191] width 254 height 8
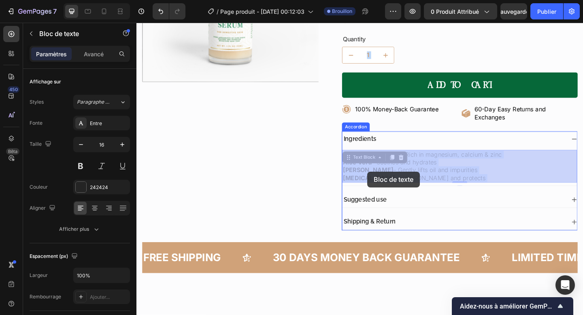
drag, startPoint x: 500, startPoint y: 191, endPoint x: 391, endPoint y: 187, distance: 108.9
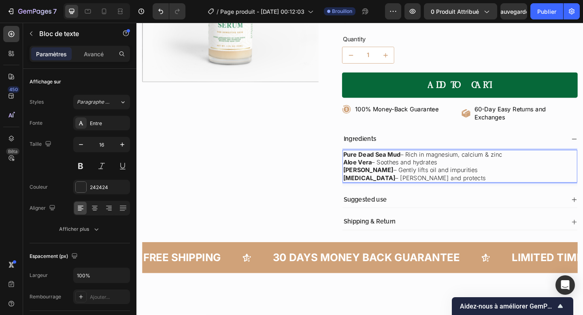
click at [464, 191] on p "[MEDICAL_DATA] – Nourishes and protects" at bounding box center [488, 191] width 254 height 8
click at [364, 165] on strong "Pure Dead Sea Mud" at bounding box center [392, 166] width 62 height 8
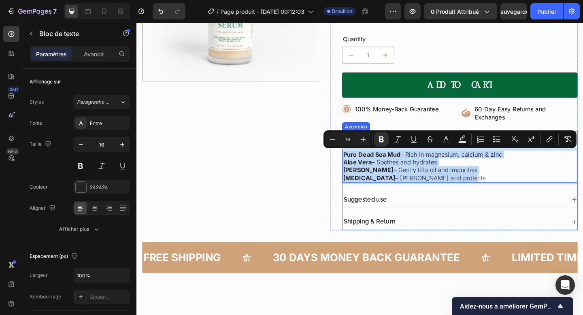
drag, startPoint x: 364, startPoint y: 165, endPoint x: 476, endPoint y: 199, distance: 117.0
click at [476, 199] on div "Pure Dead Sea Mud – Rich in magnesium, calcium & zinc Aloe [PERSON_NAME] – Soot…" at bounding box center [487, 179] width 255 height 42
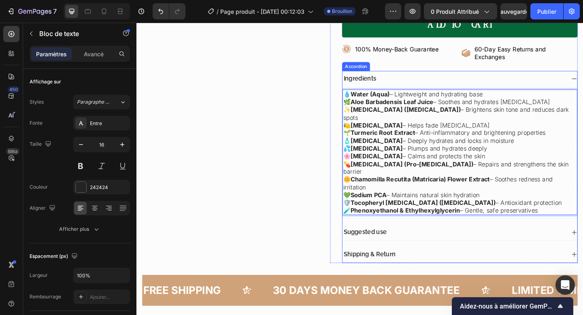
scroll to position [231, 0]
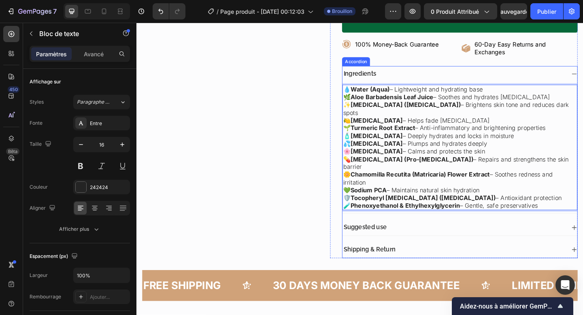
click at [443, 240] on div "Suggested use" at bounding box center [481, 245] width 242 height 11
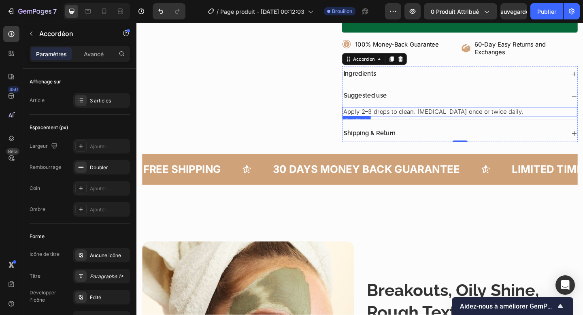
click at [427, 120] on p "Apply 2–3 drops to clean, [MEDICAL_DATA] once or twice daily." at bounding box center [488, 119] width 254 height 8
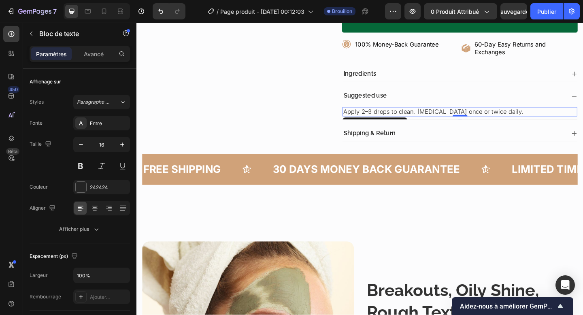
click at [427, 120] on p "Apply 2–3 drops to clean, [MEDICAL_DATA] once or twice daily." at bounding box center [488, 119] width 254 height 8
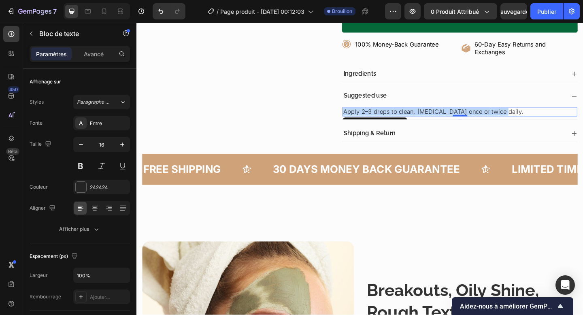
click at [427, 120] on p "Apply 2–3 drops to clean, [MEDICAL_DATA] once or twice daily." at bounding box center [488, 119] width 254 height 8
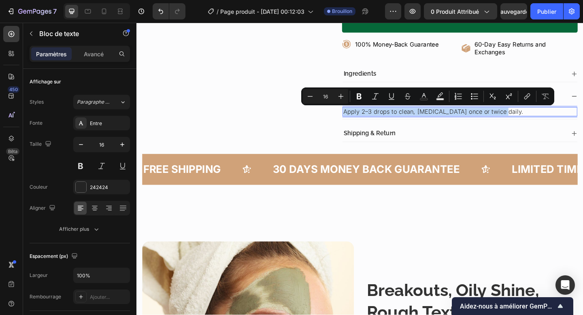
click at [427, 120] on p "Apply 2–3 drops to clean, [MEDICAL_DATA] once or twice daily." at bounding box center [488, 119] width 254 height 8
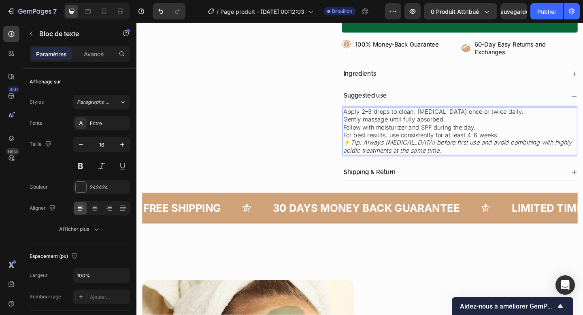
click at [531, 148] on p "For best results, use consistently for at least 4–6 weeks." at bounding box center [488, 145] width 254 height 8
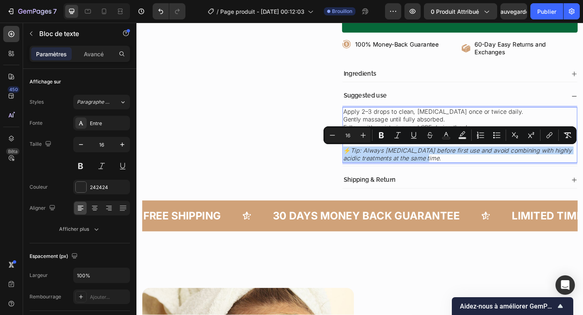
drag, startPoint x: 475, startPoint y: 170, endPoint x: 361, endPoint y: 163, distance: 114.7
click at [361, 163] on p "⚡ Tip: Always [MEDICAL_DATA] before first use and avoid combining with highly a…" at bounding box center [488, 165] width 254 height 17
click at [375, 137] on button "Bold" at bounding box center [381, 135] width 15 height 15
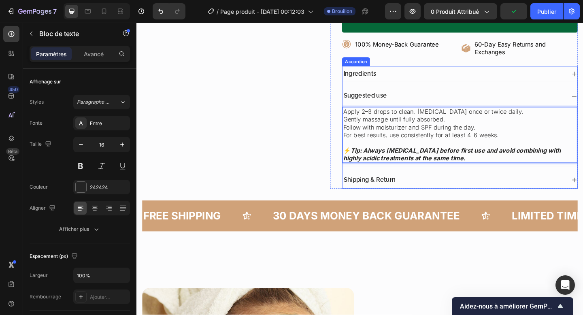
click at [449, 195] on div "Shipping & Return" at bounding box center [481, 194] width 242 height 11
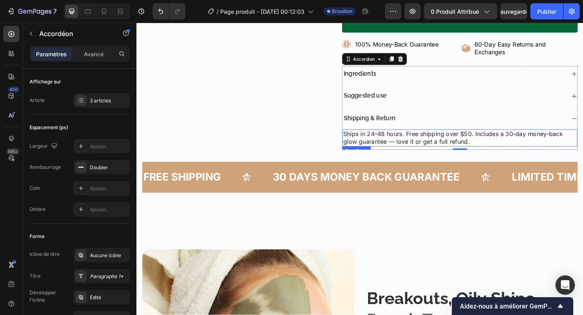
click at [407, 146] on p "Ships in 24–48 hours. Free shipping over $50. Includes a 30-day money-back glow…" at bounding box center [488, 148] width 254 height 17
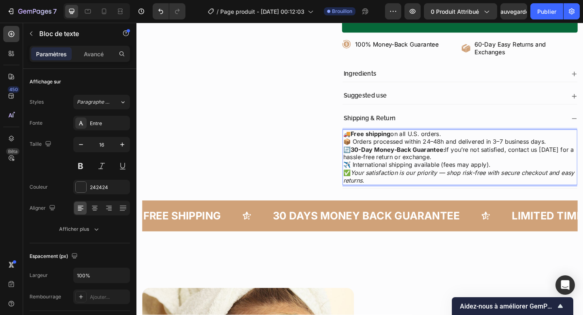
click at [522, 173] on p "🔄 30-Day Money-Back Guarantee: If you’re not satisfied, contact us [DATE] for a…" at bounding box center [488, 165] width 254 height 17
click at [522, 176] on p "✈️ International shipping available (fees may apply)." at bounding box center [488, 177] width 254 height 8
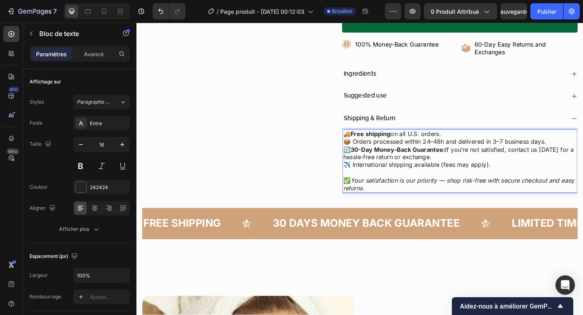
click at [406, 204] on p "✅ Your satisfaction is our priority — shop risk-free with secure checkout and e…" at bounding box center [488, 198] width 254 height 17
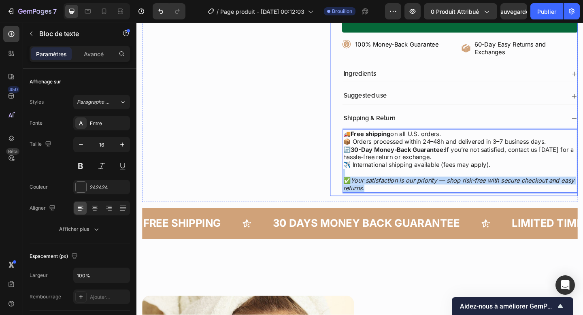
drag, startPoint x: 406, startPoint y: 204, endPoint x: 358, endPoint y: 188, distance: 50.4
click at [358, 188] on div "Icon Icon Icon Icon Icon Icon List Rated 4.9/5 Based on 964+ Reviews Text Block…" at bounding box center [481, 17] width 269 height 387
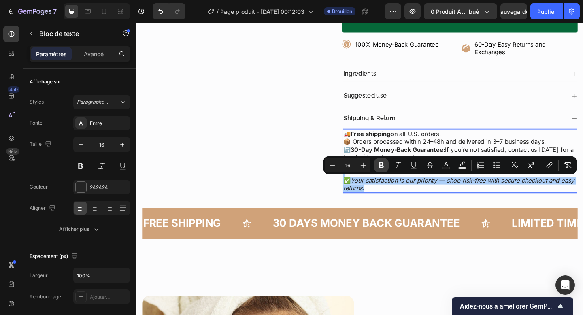
click at [382, 161] on icon "Editor contextual toolbar" at bounding box center [381, 165] width 8 height 8
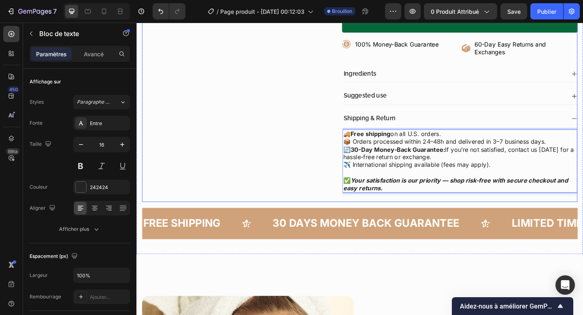
click at [312, 210] on div "Product Images" at bounding box center [238, 20] width 192 height 393
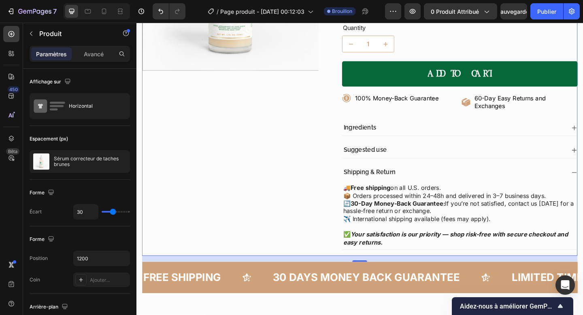
scroll to position [163, 0]
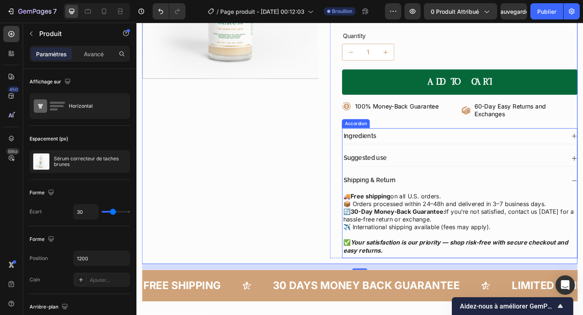
click at [435, 197] on div "Shipping & Return" at bounding box center [481, 194] width 242 height 11
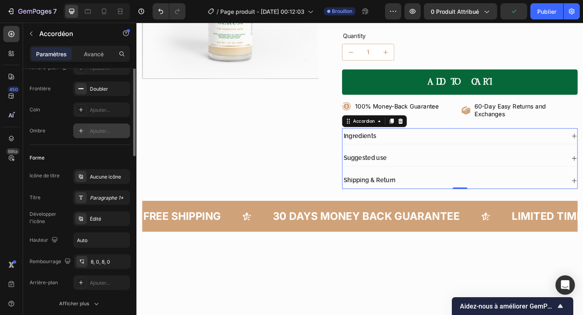
scroll to position [115, 0]
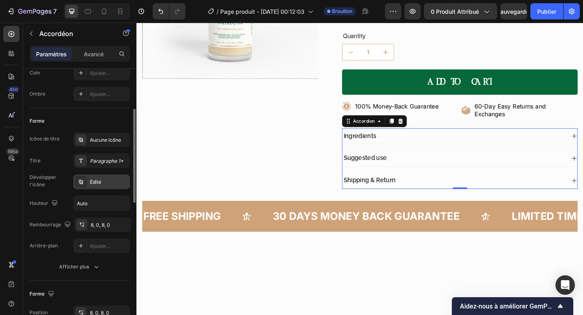
click at [91, 187] on div "Édité" at bounding box center [101, 181] width 57 height 15
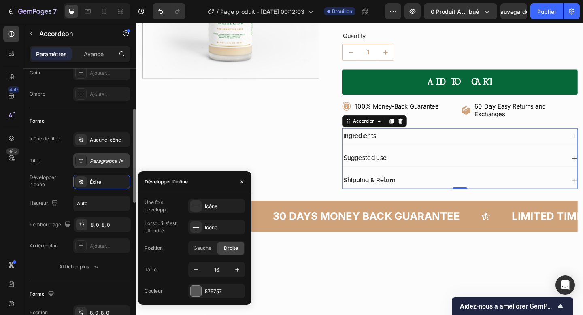
click at [88, 159] on div "Paragraphe 1*" at bounding box center [101, 160] width 57 height 15
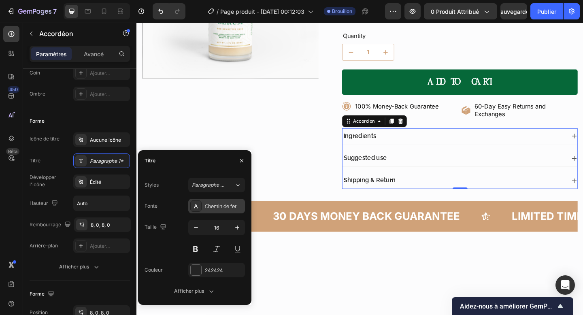
click at [225, 212] on div "Chemin de fer" at bounding box center [216, 206] width 57 height 15
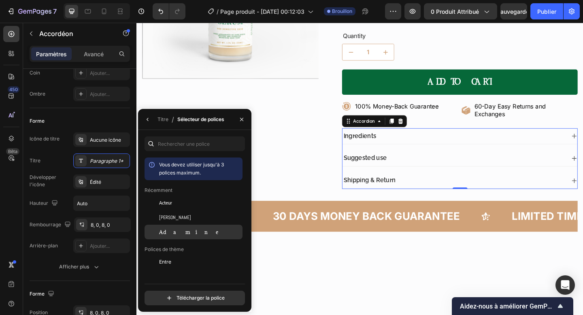
click at [190, 234] on div "Adamine" at bounding box center [200, 231] width 82 height 7
